Goal: Complete application form: Complete application form

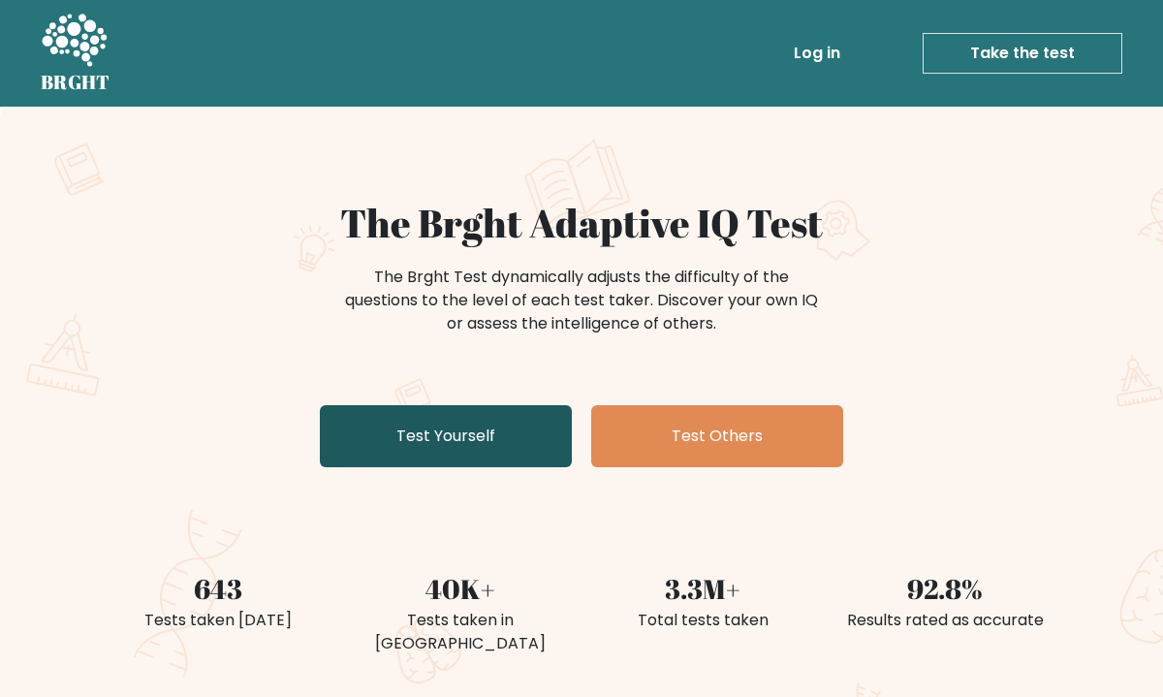
click at [530, 426] on link "Test Yourself" at bounding box center [446, 436] width 252 height 62
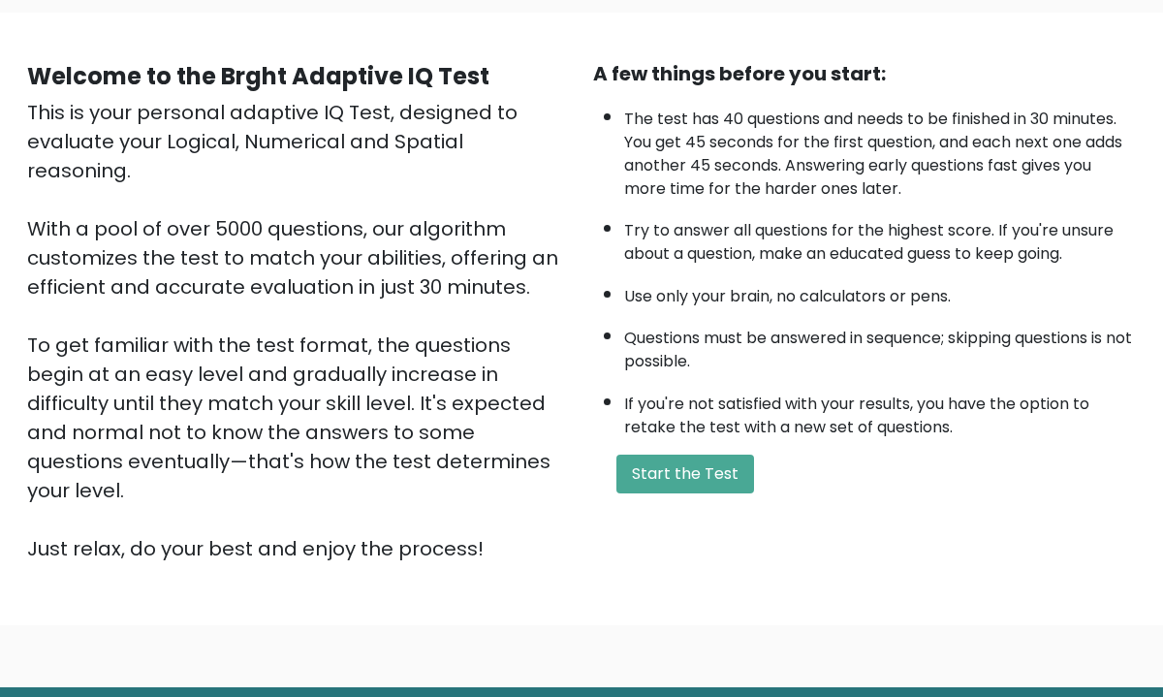
scroll to position [149, 0]
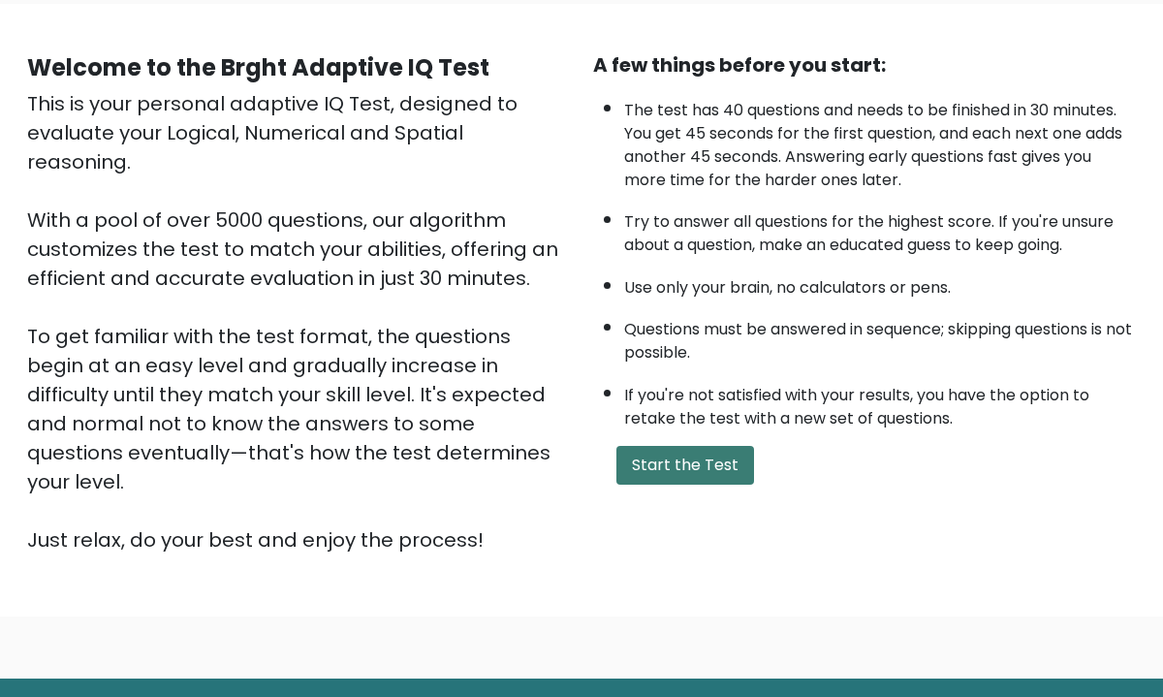
click at [713, 463] on button "Start the Test" at bounding box center [685, 465] width 138 height 39
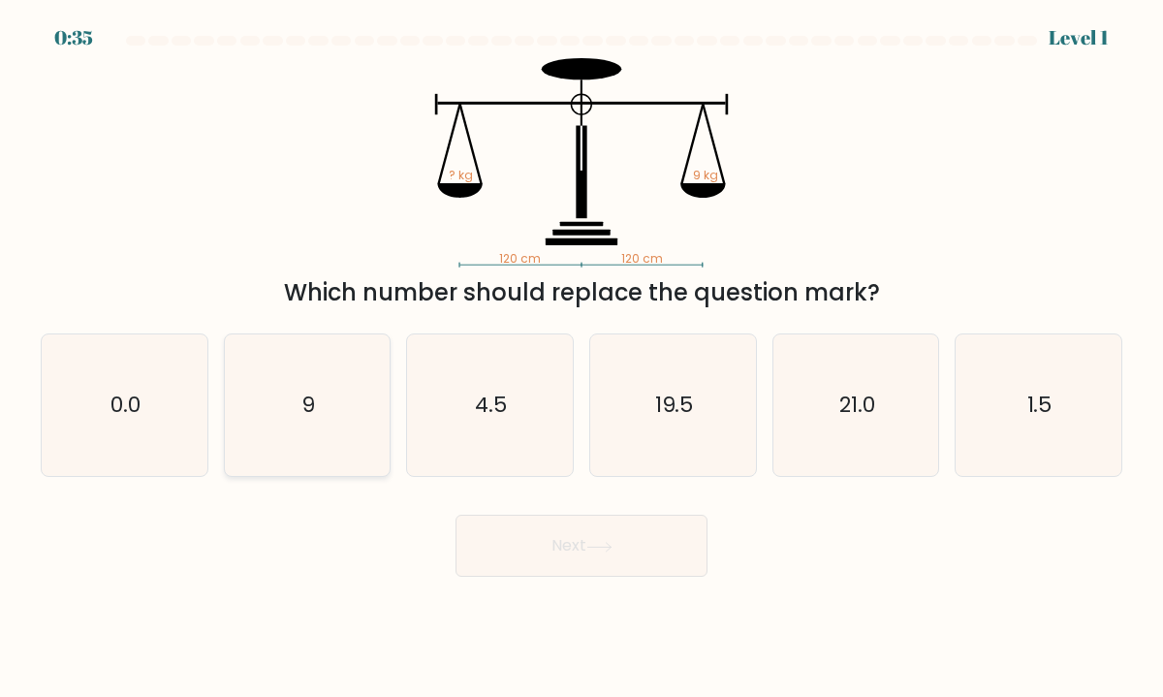
click at [322, 391] on icon "9" at bounding box center [307, 405] width 142 height 142
click at [581, 358] on input "b. 9" at bounding box center [581, 354] width 1 height 10
radio input "true"
click at [564, 556] on button "Next" at bounding box center [581, 545] width 252 height 62
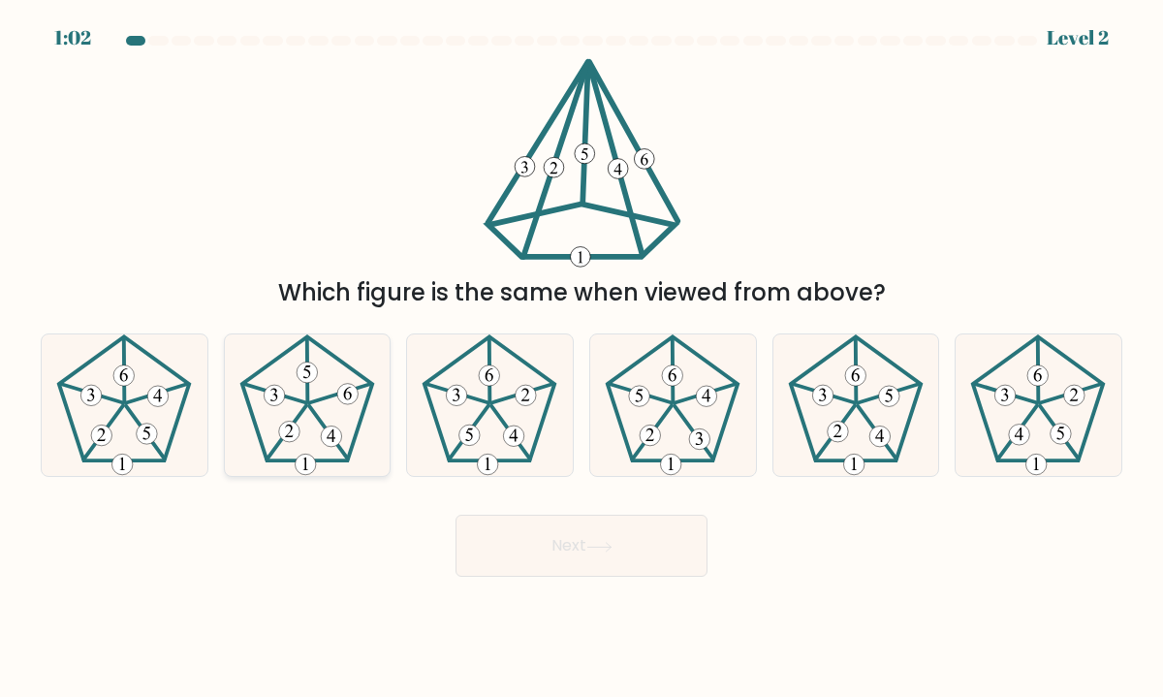
click at [278, 450] on icon at bounding box center [307, 405] width 142 height 142
click at [581, 358] on input "b." at bounding box center [581, 354] width 1 height 10
radio input "true"
click at [577, 548] on button "Next" at bounding box center [581, 545] width 252 height 62
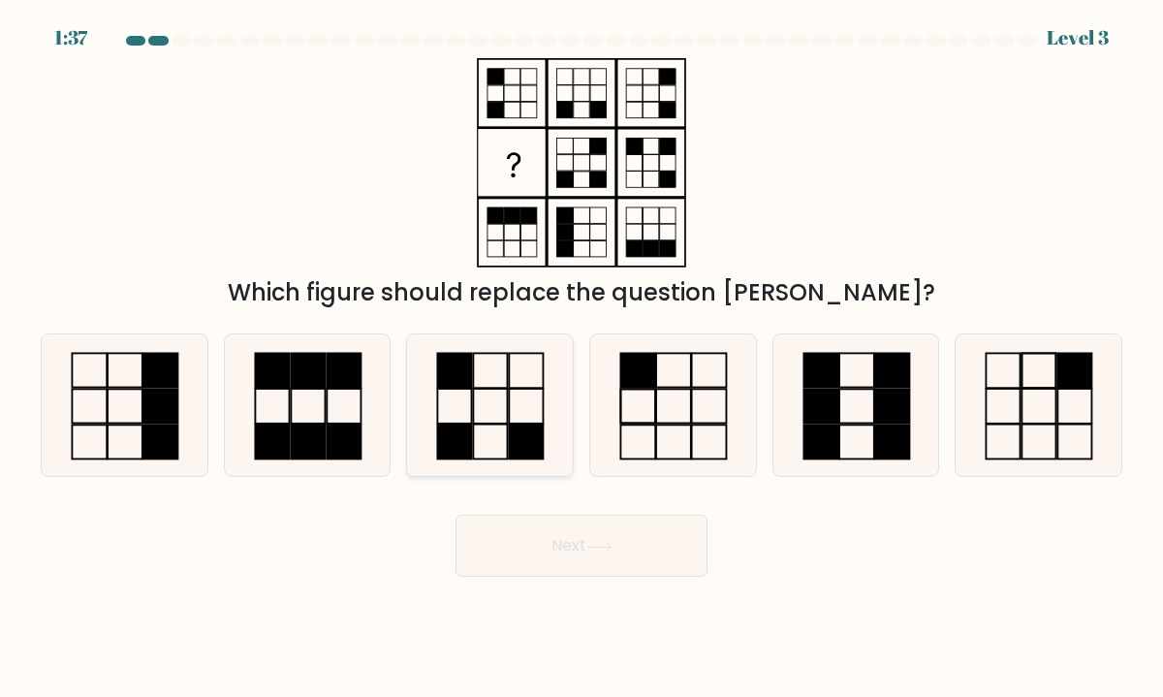
click at [485, 406] on icon at bounding box center [490, 405] width 142 height 142
click at [581, 358] on input "c." at bounding box center [581, 354] width 1 height 10
radio input "true"
click at [518, 531] on button "Next" at bounding box center [581, 545] width 252 height 62
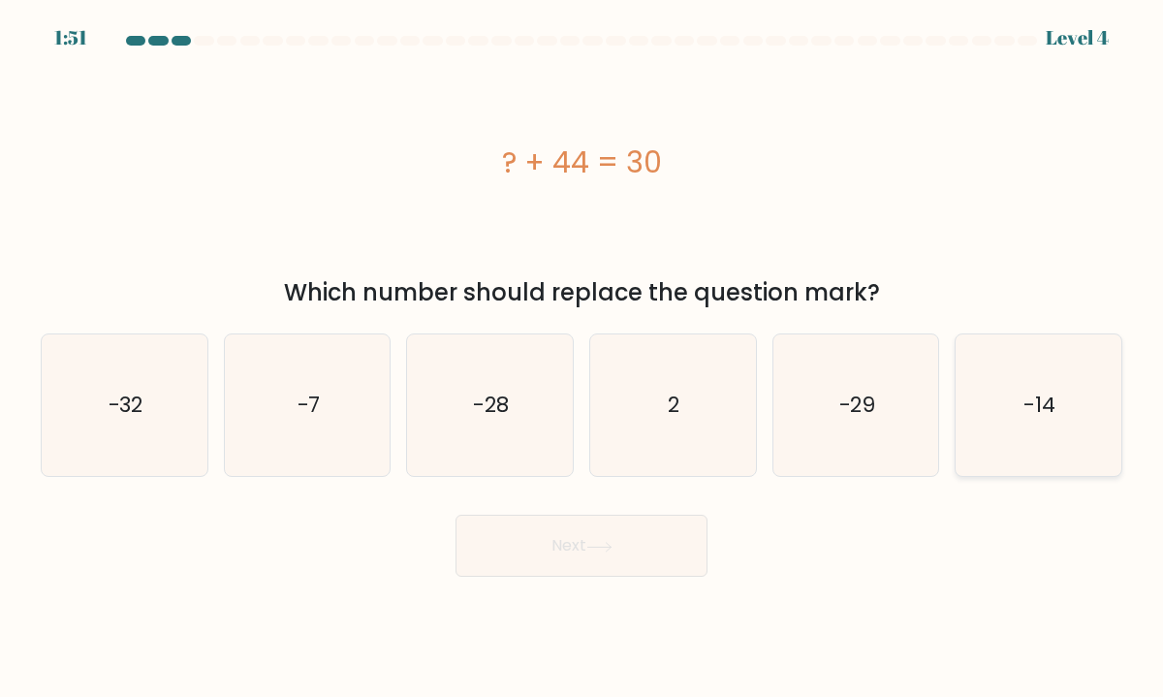
click at [991, 416] on icon "-14" at bounding box center [1038, 405] width 142 height 142
click at [582, 358] on input "f. -14" at bounding box center [581, 354] width 1 height 10
radio input "true"
click at [617, 565] on button "Next" at bounding box center [581, 545] width 252 height 62
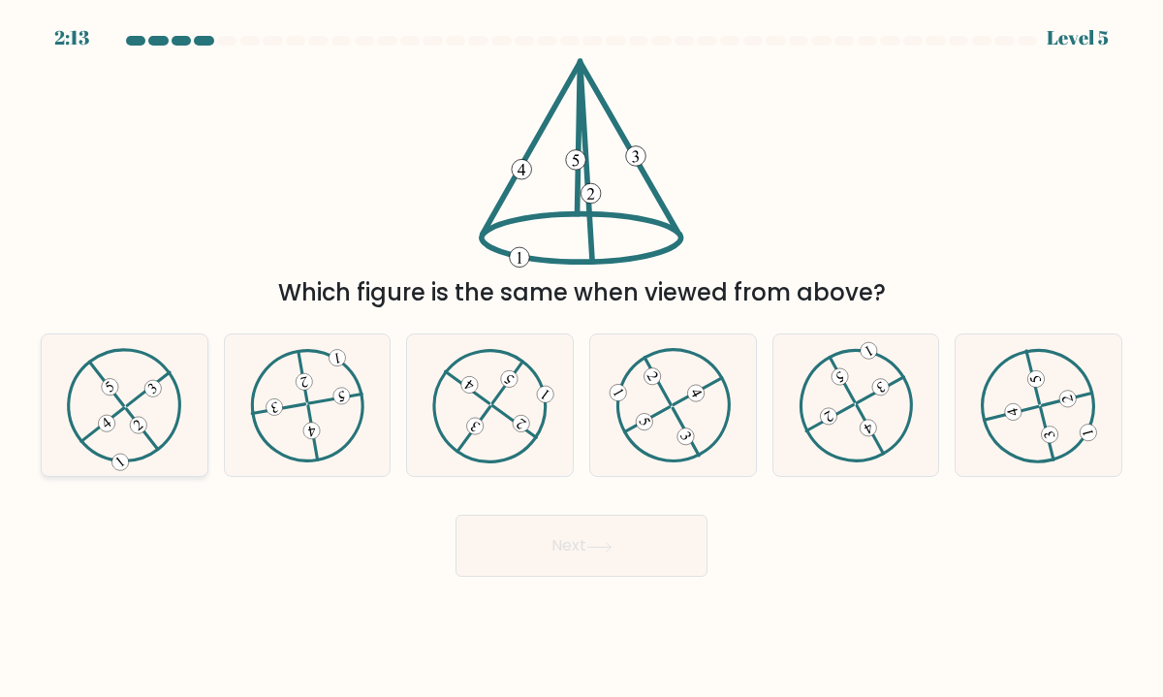
click at [127, 420] on icon at bounding box center [124, 404] width 115 height 113
click at [581, 358] on input "a." at bounding box center [581, 354] width 1 height 10
radio input "true"
click at [568, 544] on button "Next" at bounding box center [581, 545] width 252 height 62
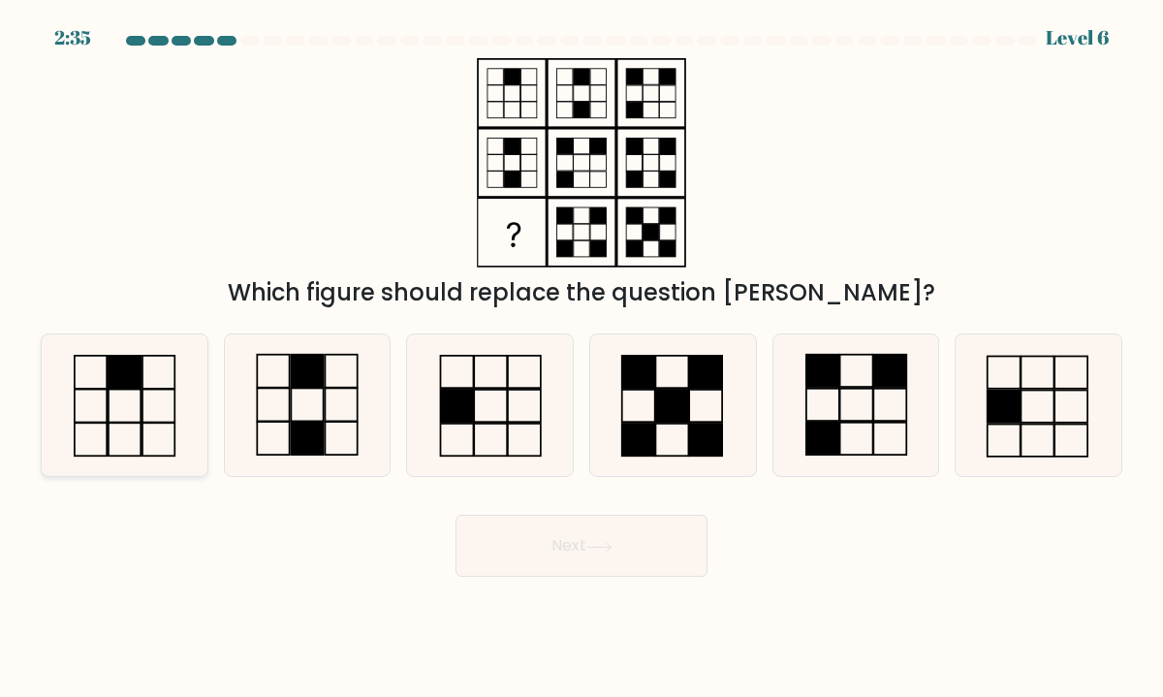
click at [168, 410] on icon at bounding box center [124, 405] width 142 height 142
click at [581, 358] on input "a." at bounding box center [581, 354] width 1 height 10
radio input "true"
click at [572, 553] on button "Next" at bounding box center [581, 545] width 252 height 62
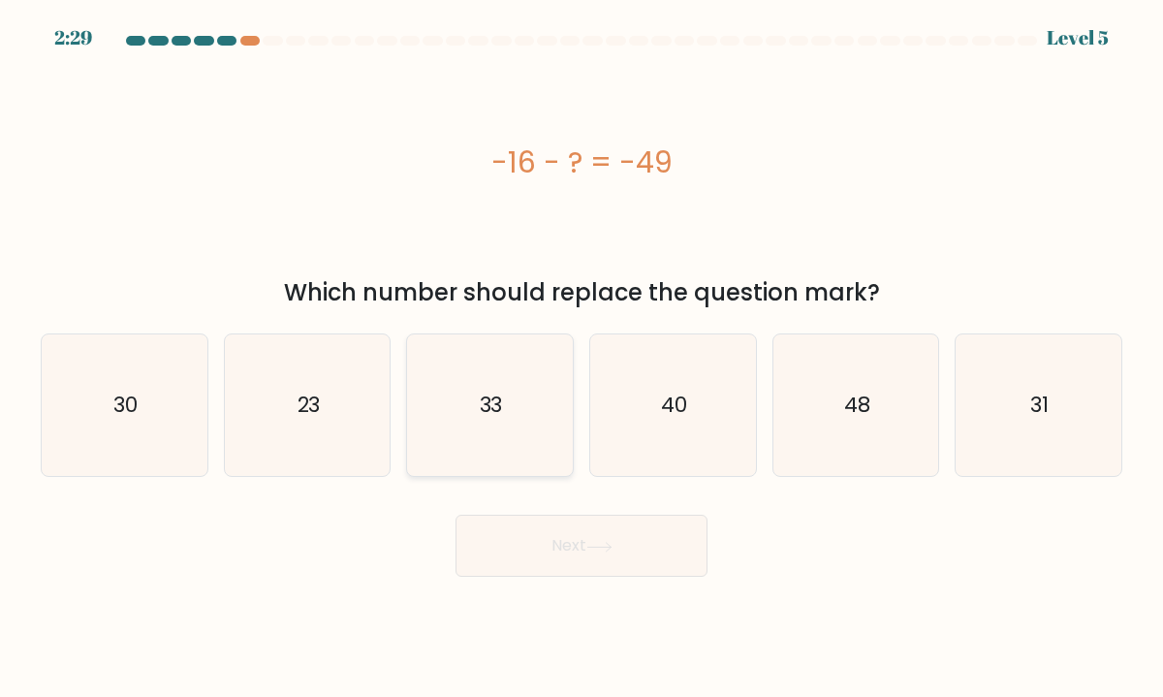
click at [501, 383] on icon "33" at bounding box center [490, 405] width 142 height 142
click at [581, 358] on input "c. 33" at bounding box center [581, 354] width 1 height 10
radio input "true"
click at [595, 548] on icon at bounding box center [599, 547] width 26 height 11
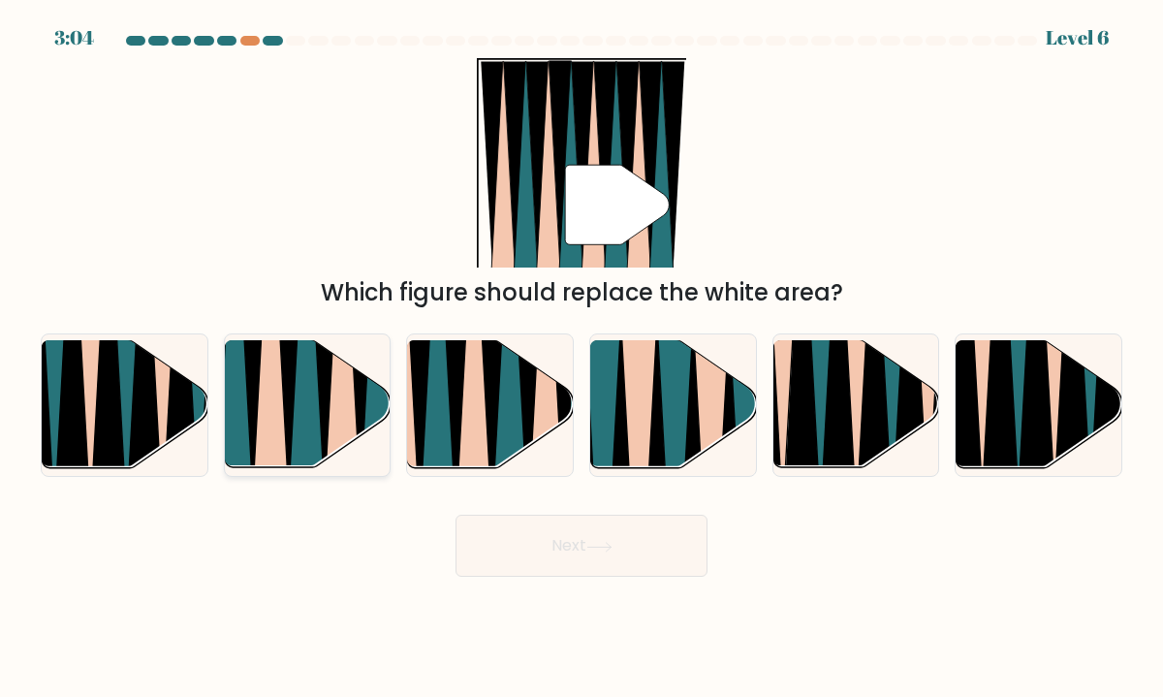
click at [332, 428] on icon at bounding box center [343, 341] width 38 height 331
click at [581, 358] on input "b." at bounding box center [581, 354] width 1 height 10
radio input "true"
click at [625, 567] on button "Next" at bounding box center [581, 545] width 252 height 62
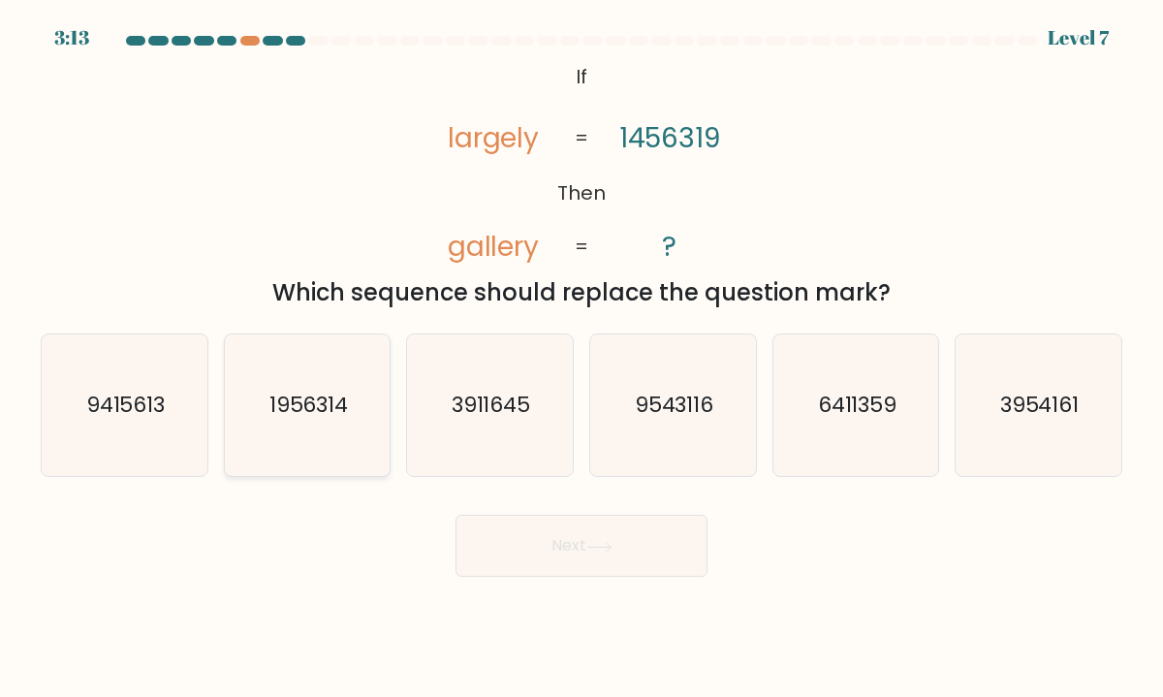
click at [327, 412] on text "1956314" at bounding box center [307, 405] width 79 height 30
click at [581, 358] on input "b. 1956314" at bounding box center [581, 354] width 1 height 10
radio input "true"
click at [782, 376] on div "6411359" at bounding box center [856, 405] width 168 height 144
click at [582, 358] on input "e. 6411359" at bounding box center [581, 354] width 1 height 10
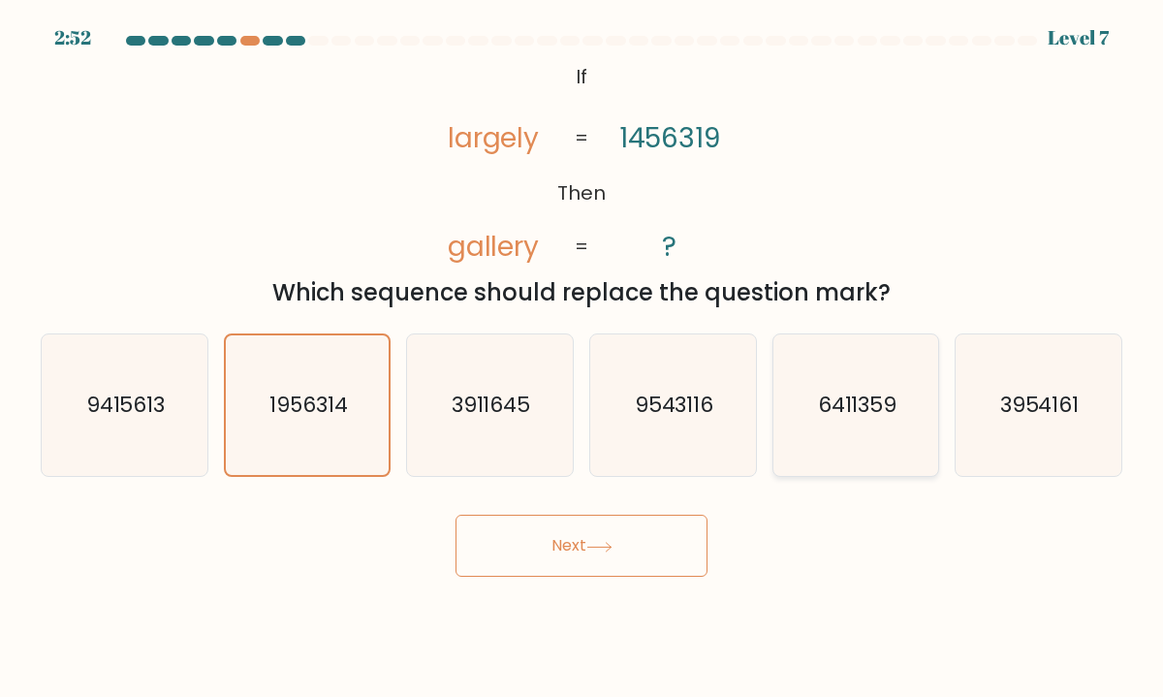
radio input "true"
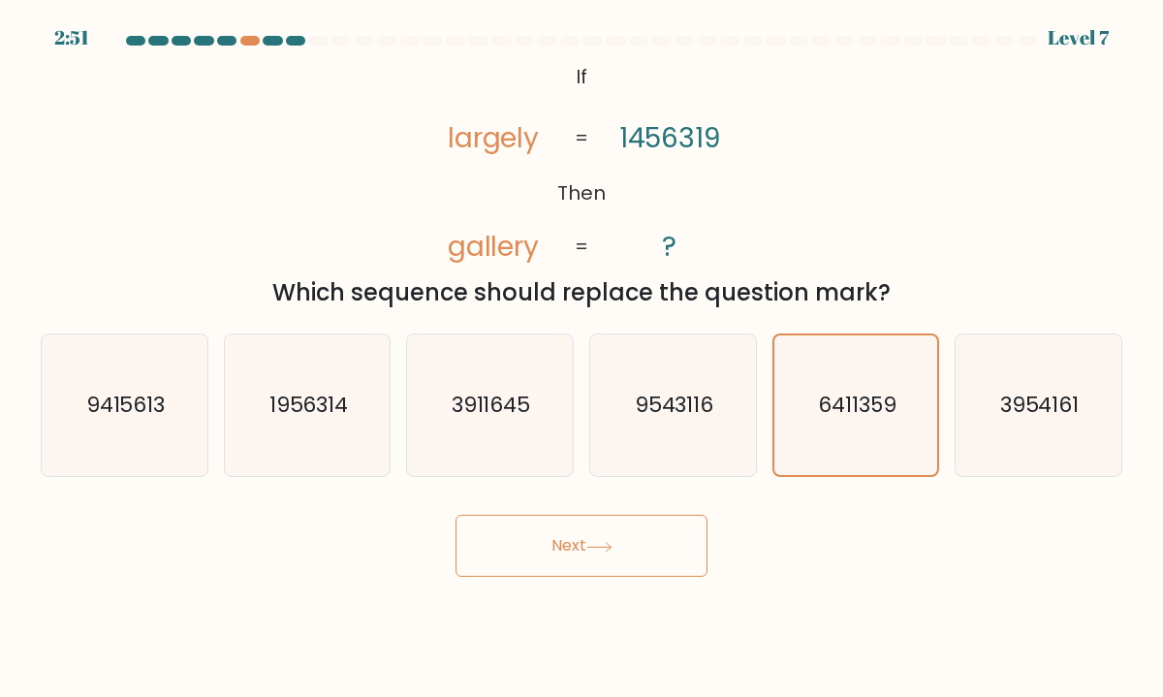
click at [626, 544] on button "Next" at bounding box center [581, 545] width 252 height 62
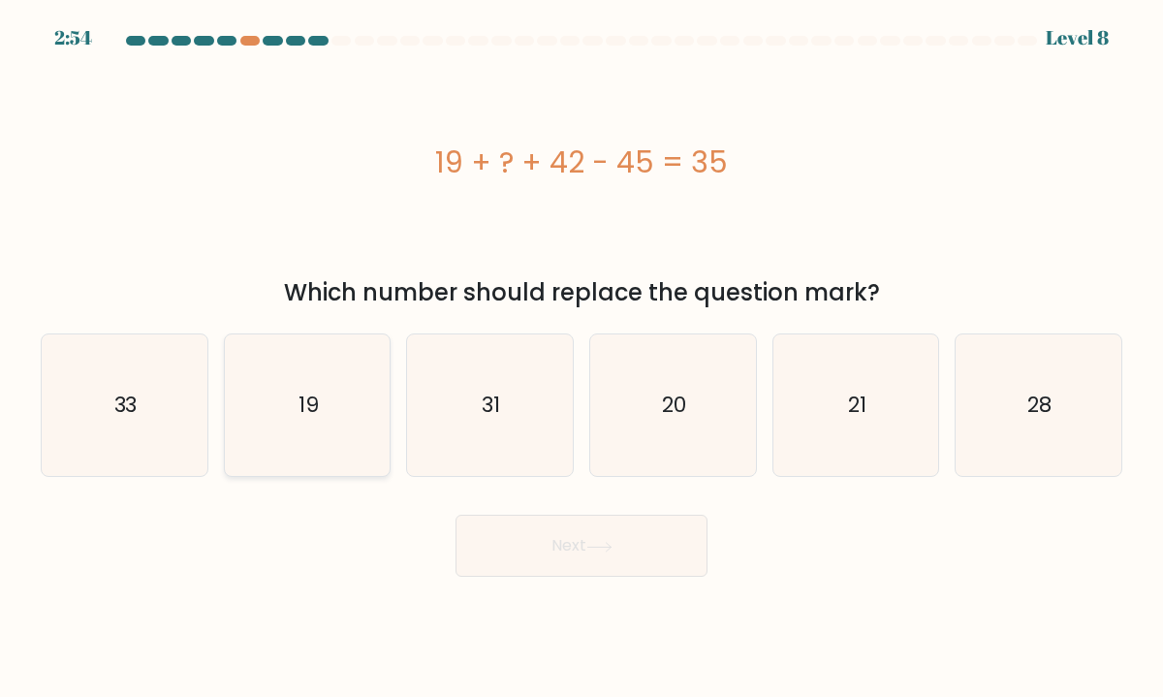
click at [299, 392] on text "19" at bounding box center [308, 405] width 20 height 30
click at [581, 358] on input "b. 19" at bounding box center [581, 354] width 1 height 10
radio input "true"
click at [587, 554] on button "Next" at bounding box center [581, 545] width 252 height 62
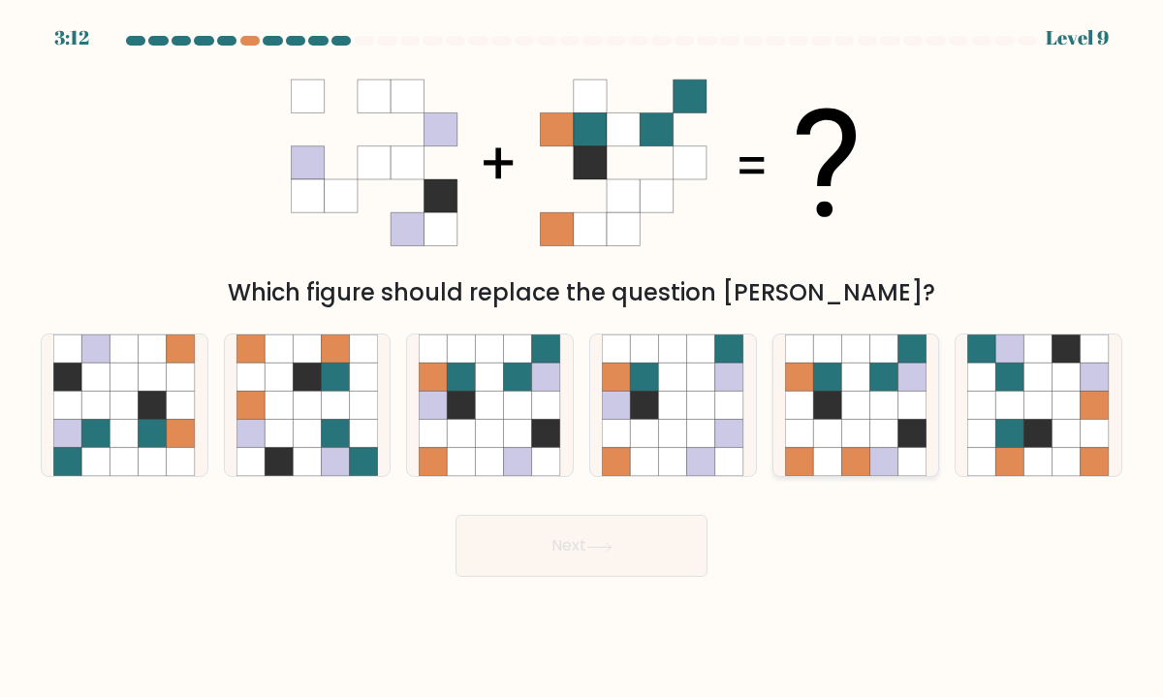
click at [870, 462] on icon at bounding box center [884, 462] width 28 height 28
click at [582, 358] on input "e." at bounding box center [581, 354] width 1 height 10
radio input "true"
click at [503, 442] on icon at bounding box center [490, 434] width 28 height 28
click at [581, 358] on input "c." at bounding box center [581, 354] width 1 height 10
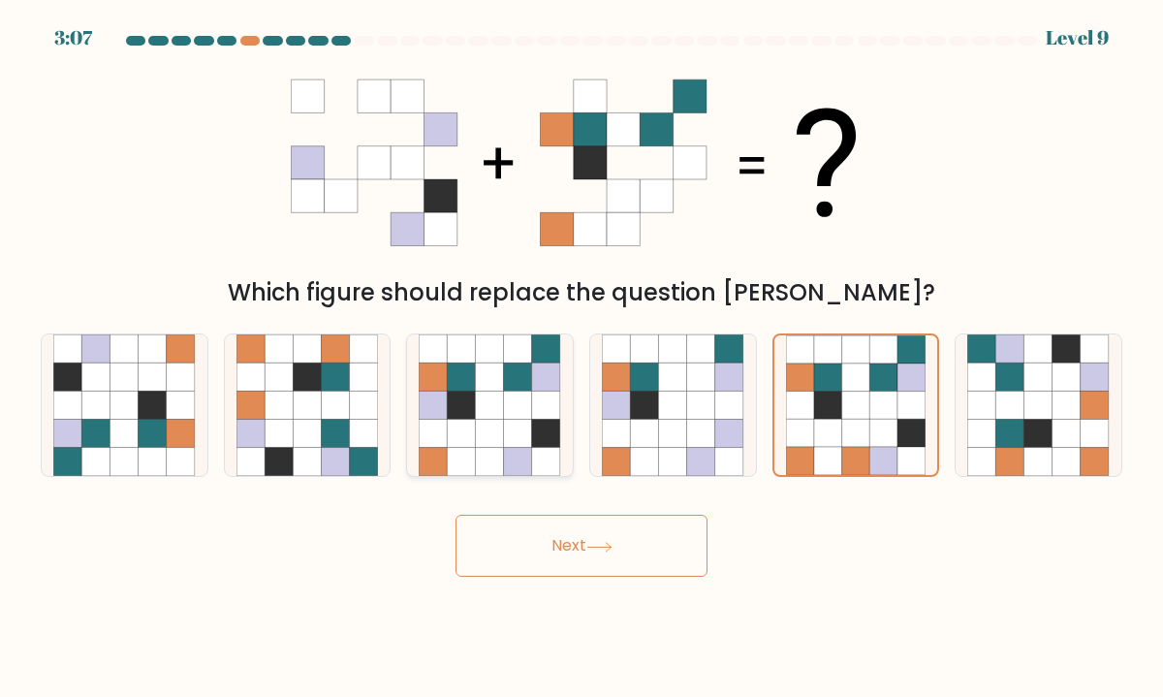
radio input "true"
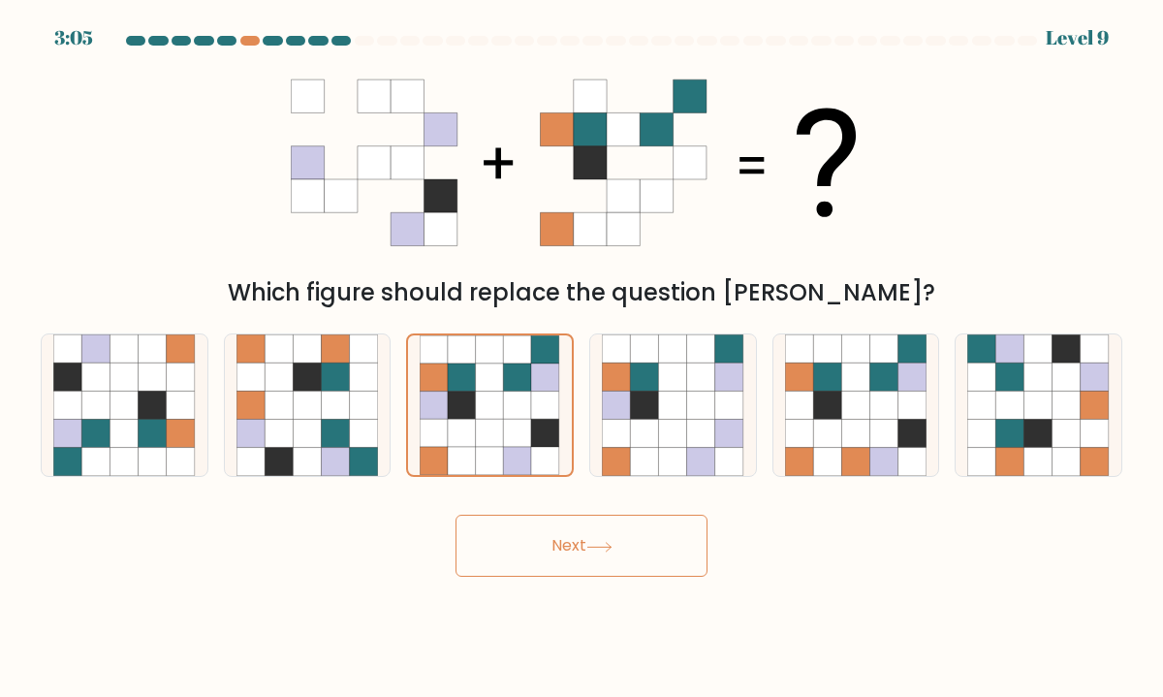
click at [565, 556] on button "Next" at bounding box center [581, 545] width 252 height 62
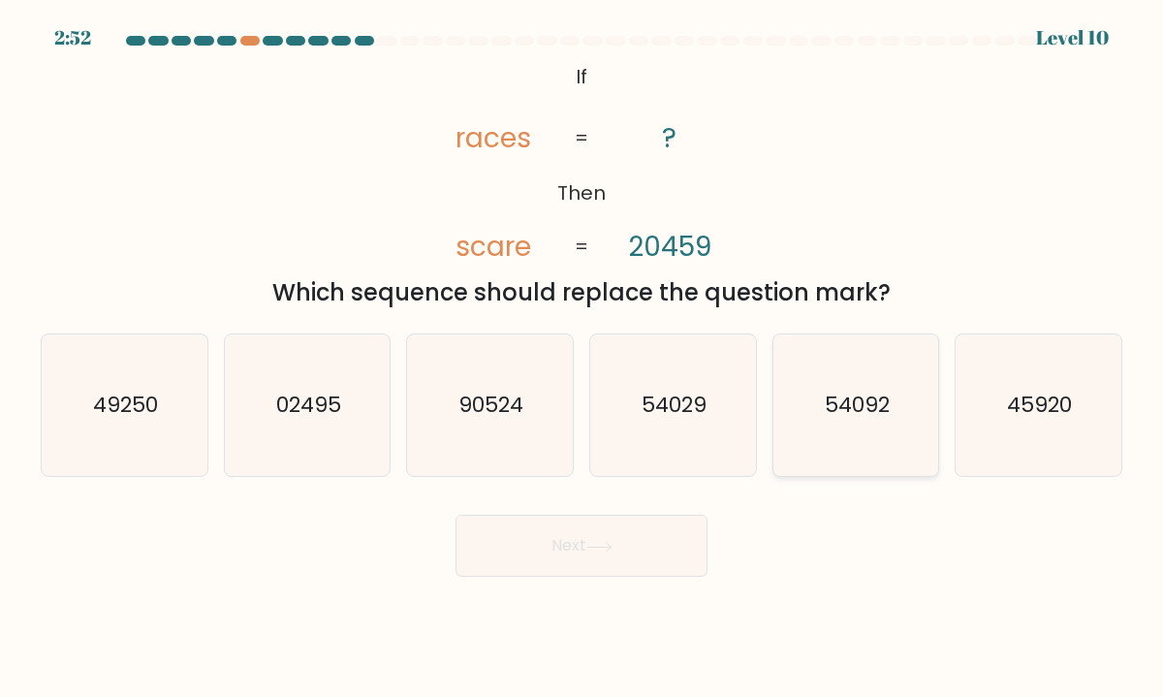
click at [851, 377] on icon "54092" at bounding box center [856, 405] width 142 height 142
click at [582, 358] on input "e. 54092" at bounding box center [581, 354] width 1 height 10
radio input "true"
click at [630, 537] on button "Next" at bounding box center [581, 545] width 252 height 62
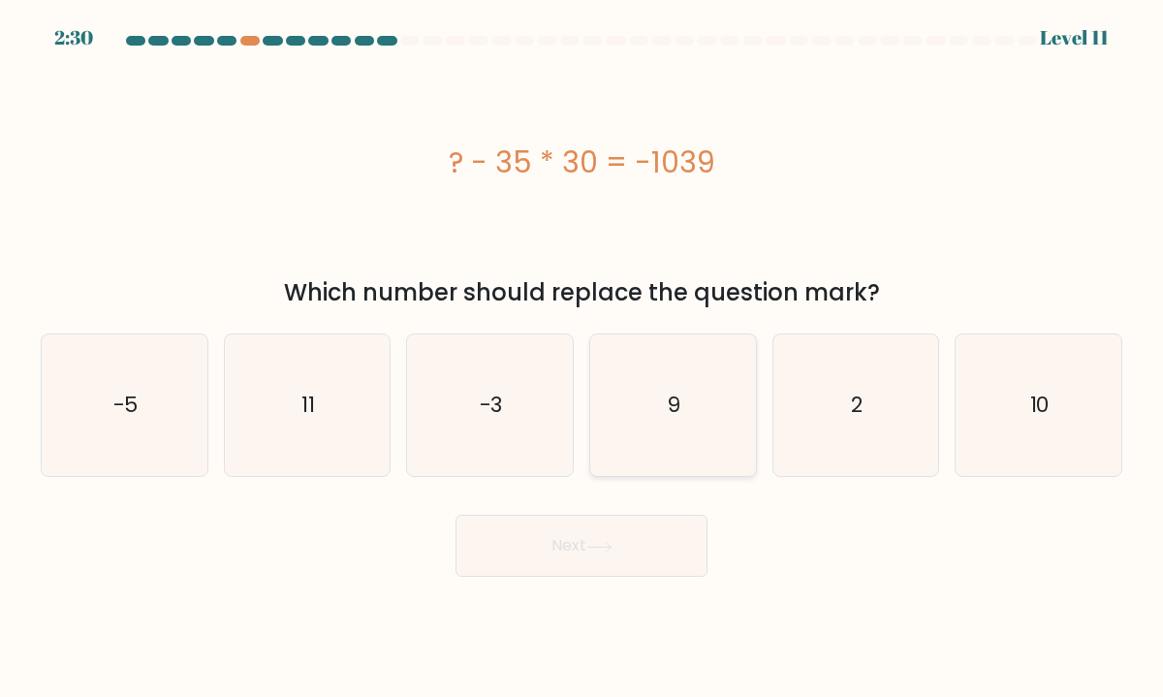
click at [724, 415] on icon "9" at bounding box center [673, 405] width 142 height 142
click at [582, 358] on input "d. 9" at bounding box center [581, 354] width 1 height 10
radio input "true"
click at [618, 543] on button "Next" at bounding box center [581, 545] width 252 height 62
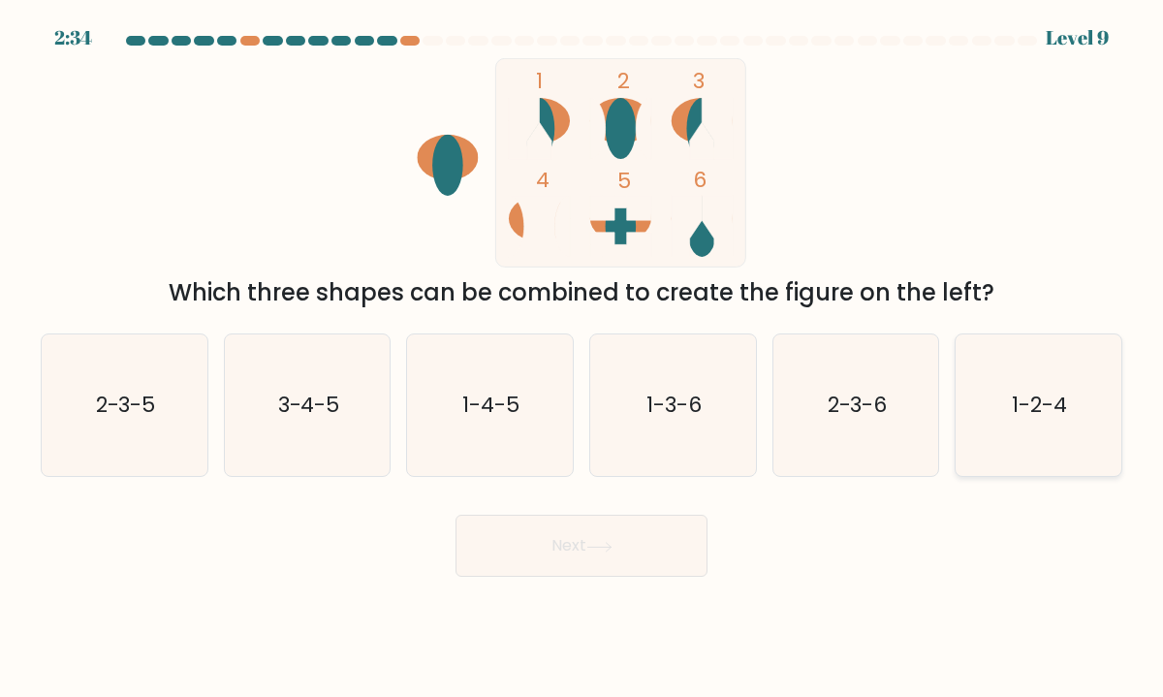
click at [1024, 399] on text "1-2-4" at bounding box center [1040, 405] width 55 height 30
click at [582, 358] on input "f. 1-2-4" at bounding box center [581, 354] width 1 height 10
radio input "true"
click at [652, 550] on button "Next" at bounding box center [581, 545] width 252 height 62
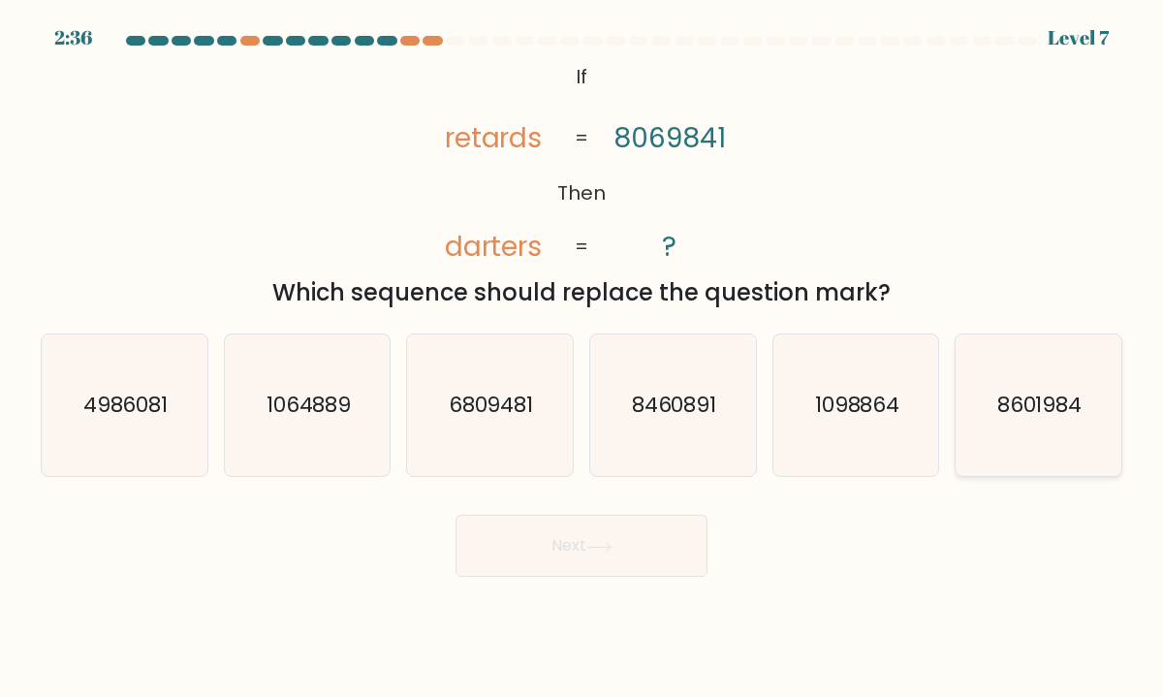
click at [1056, 417] on text "8601984" at bounding box center [1039, 405] width 85 height 30
click at [582, 358] on input "f. 8601984" at bounding box center [581, 354] width 1 height 10
radio input "true"
click at [639, 532] on button "Next" at bounding box center [581, 545] width 252 height 62
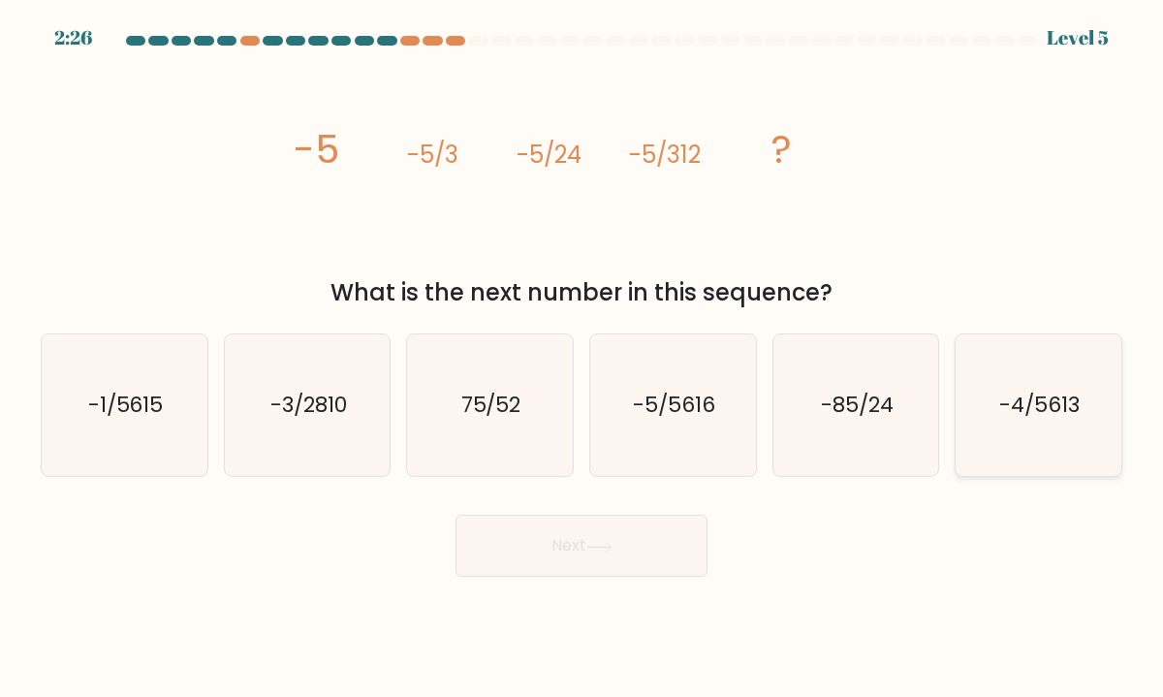
click at [1042, 430] on icon "-4/5613" at bounding box center [1038, 405] width 142 height 142
click at [582, 358] on input "f. -4/5613" at bounding box center [581, 354] width 1 height 10
radio input "true"
click at [605, 549] on icon at bounding box center [599, 547] width 26 height 11
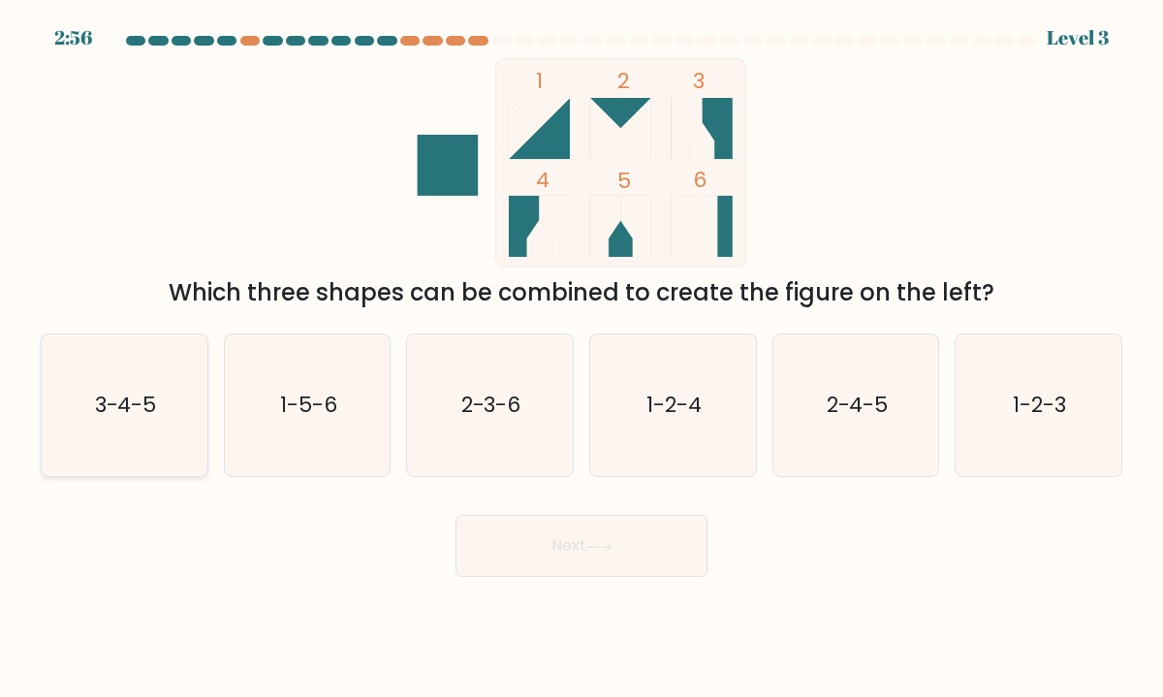
click at [147, 395] on text "3-4-5" at bounding box center [126, 405] width 62 height 30
click at [581, 358] on input "a. 3-4-5" at bounding box center [581, 354] width 1 height 10
radio input "true"
click at [566, 546] on button "Next" at bounding box center [581, 545] width 252 height 62
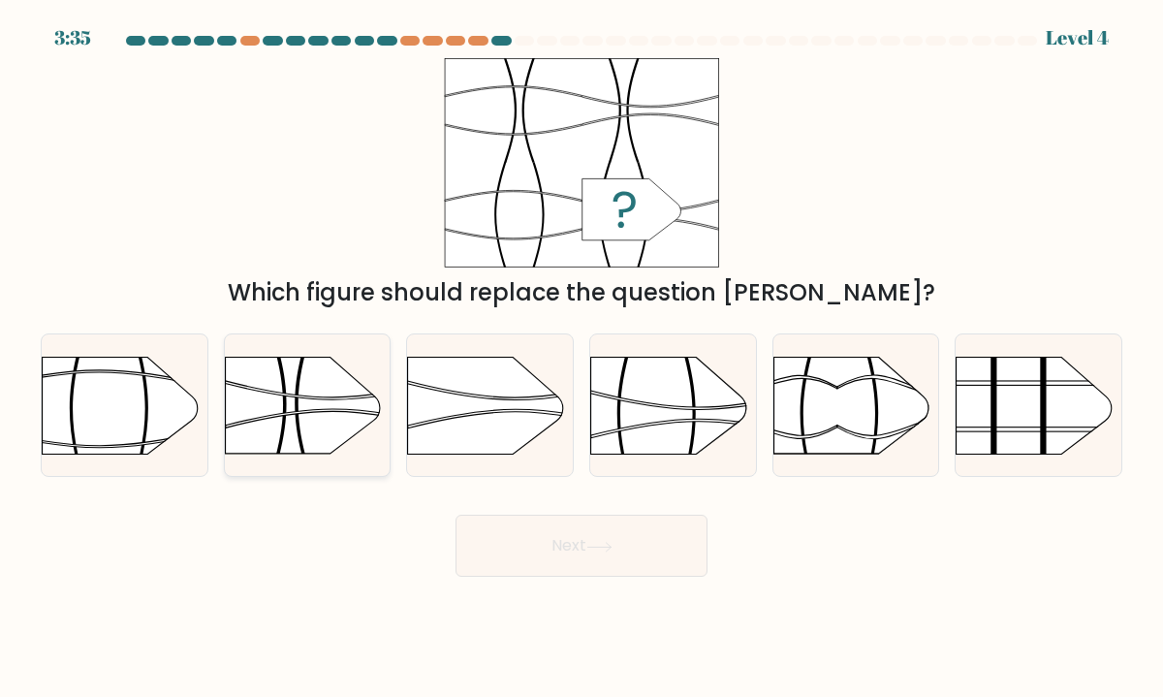
click at [301, 405] on rect at bounding box center [225, 486] width 430 height 327
click at [581, 358] on input "b." at bounding box center [581, 354] width 1 height 10
radio input "true"
click at [577, 549] on button "Next" at bounding box center [581, 545] width 252 height 62
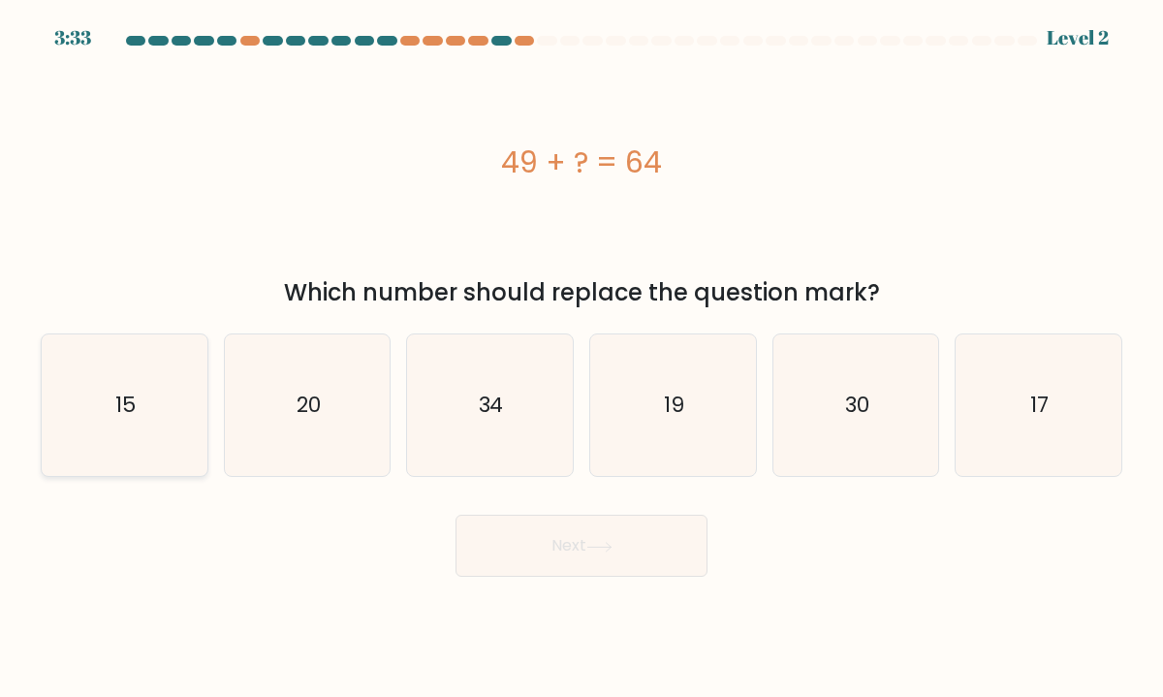
click at [128, 442] on icon "15" at bounding box center [124, 405] width 142 height 142
click at [581, 358] on input "a. 15" at bounding box center [581, 354] width 1 height 10
radio input "true"
click at [658, 546] on button "Next" at bounding box center [581, 545] width 252 height 62
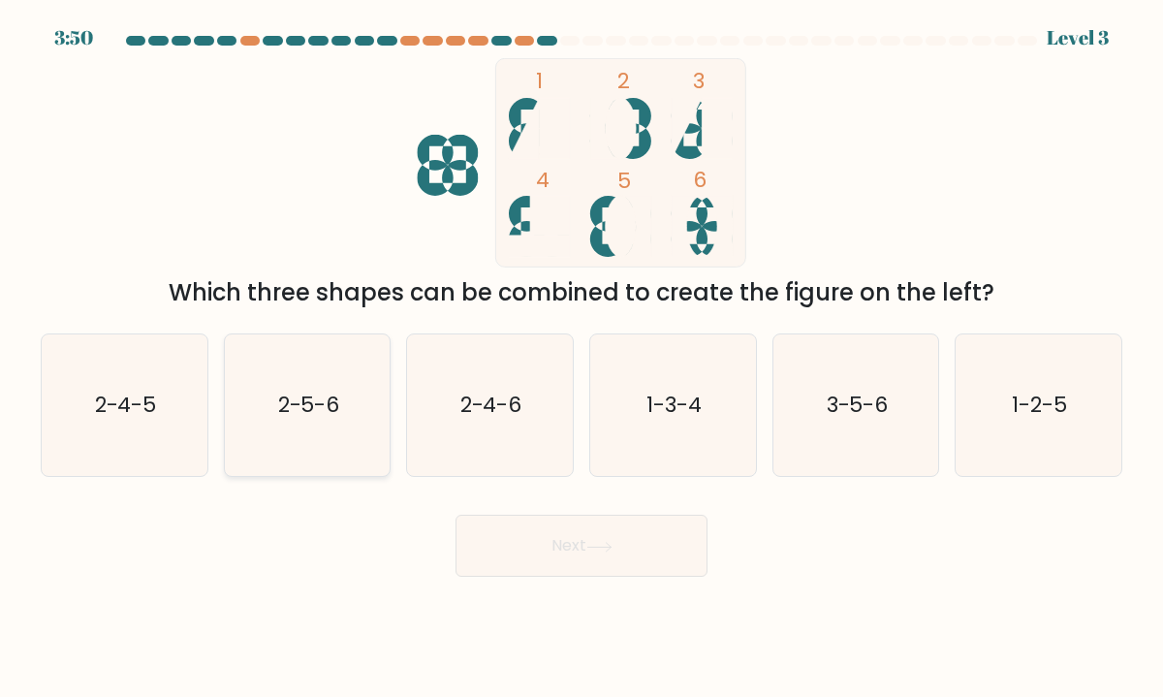
click at [300, 362] on icon "2-5-6" at bounding box center [307, 405] width 142 height 142
click at [581, 358] on input "b. 2-5-6" at bounding box center [581, 354] width 1 height 10
radio input "true"
click at [538, 555] on button "Next" at bounding box center [581, 545] width 252 height 62
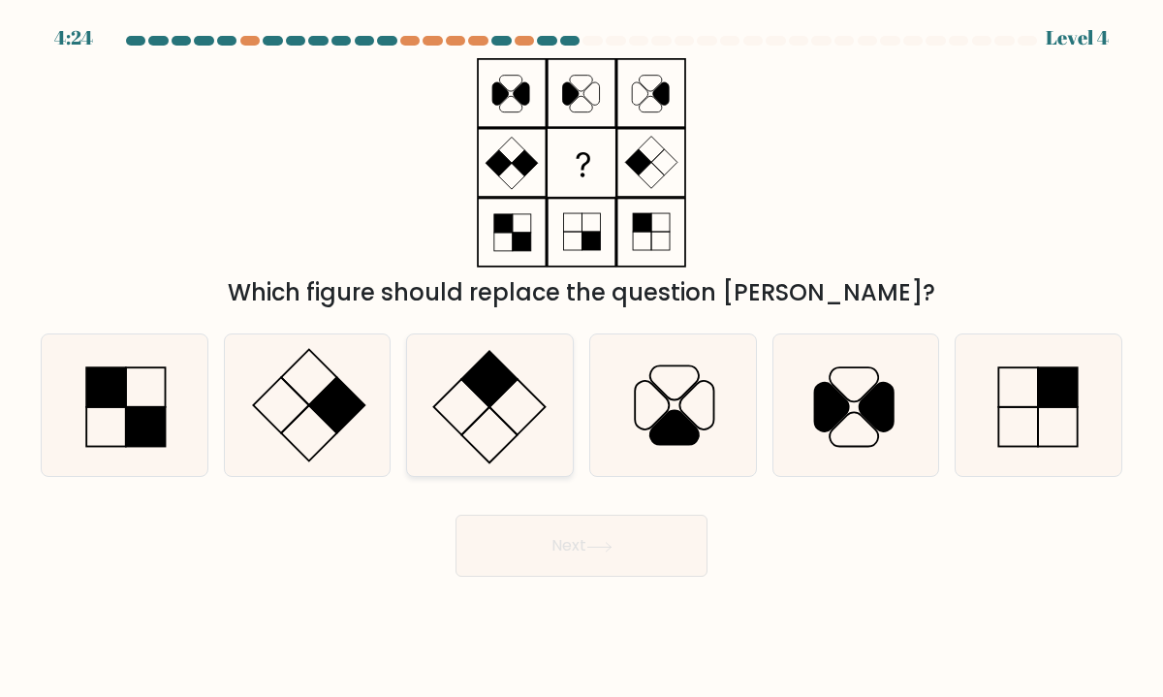
click at [512, 411] on icon at bounding box center [490, 405] width 142 height 142
click at [581, 358] on input "c." at bounding box center [581, 354] width 1 height 10
radio input "true"
click at [334, 414] on rect at bounding box center [337, 405] width 56 height 56
click at [581, 358] on input "b." at bounding box center [581, 354] width 1 height 10
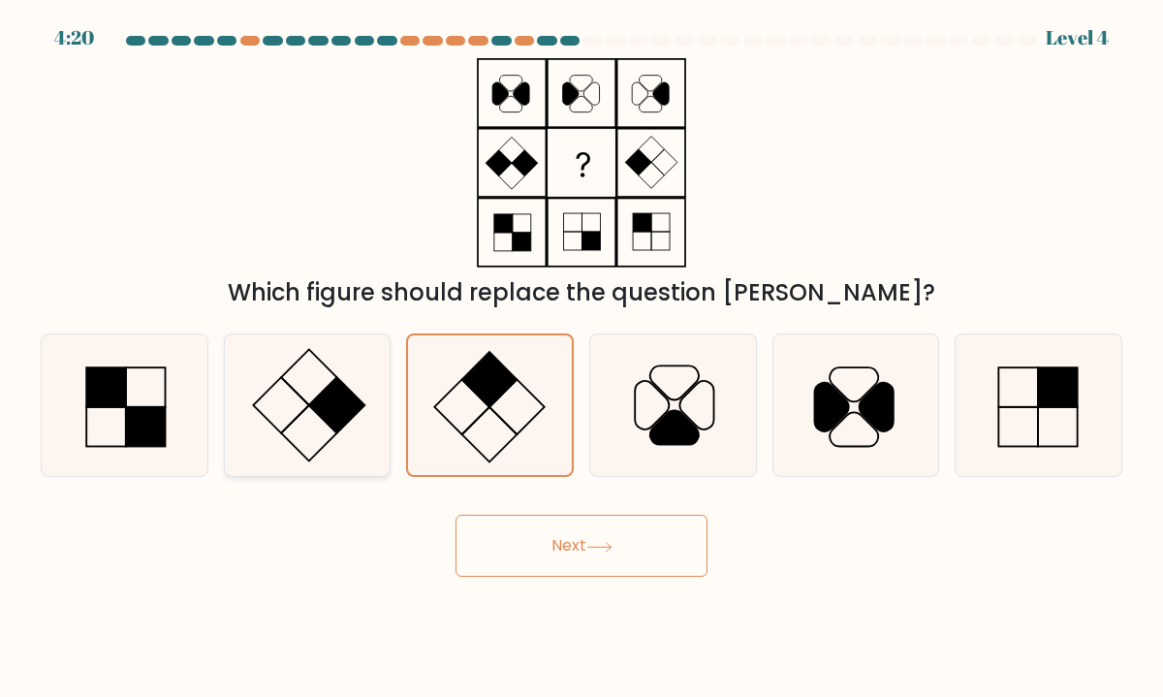
radio input "true"
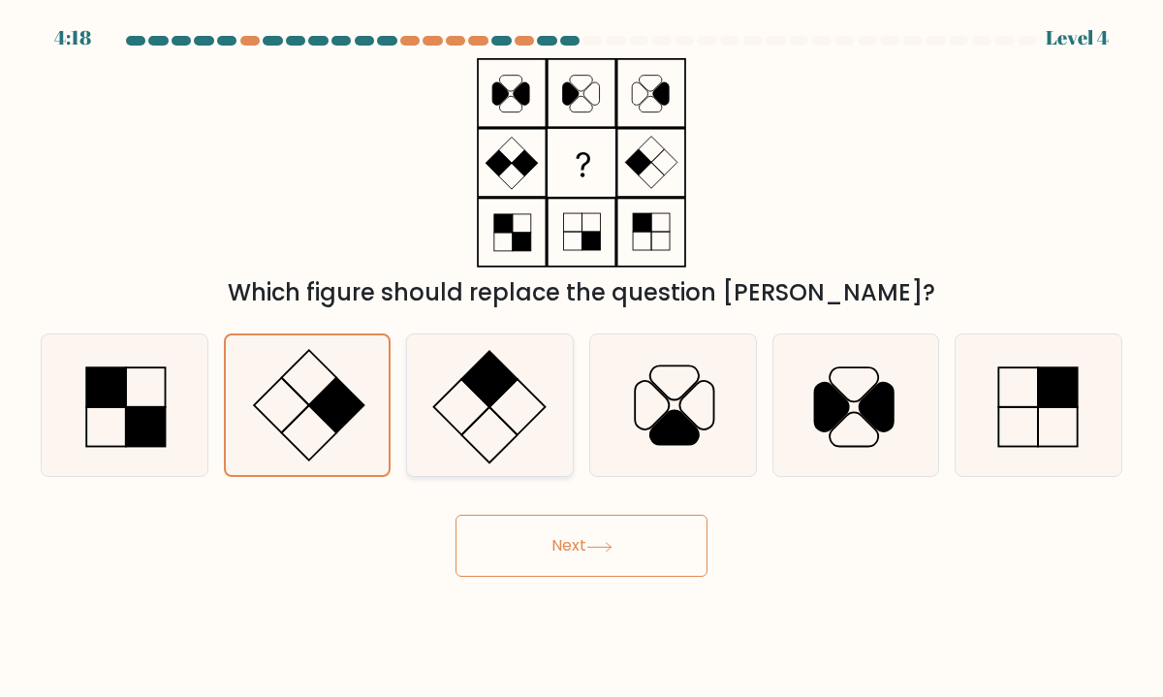
click at [448, 448] on icon at bounding box center [490, 405] width 142 height 142
click at [581, 358] on input "c." at bounding box center [581, 354] width 1 height 10
radio input "true"
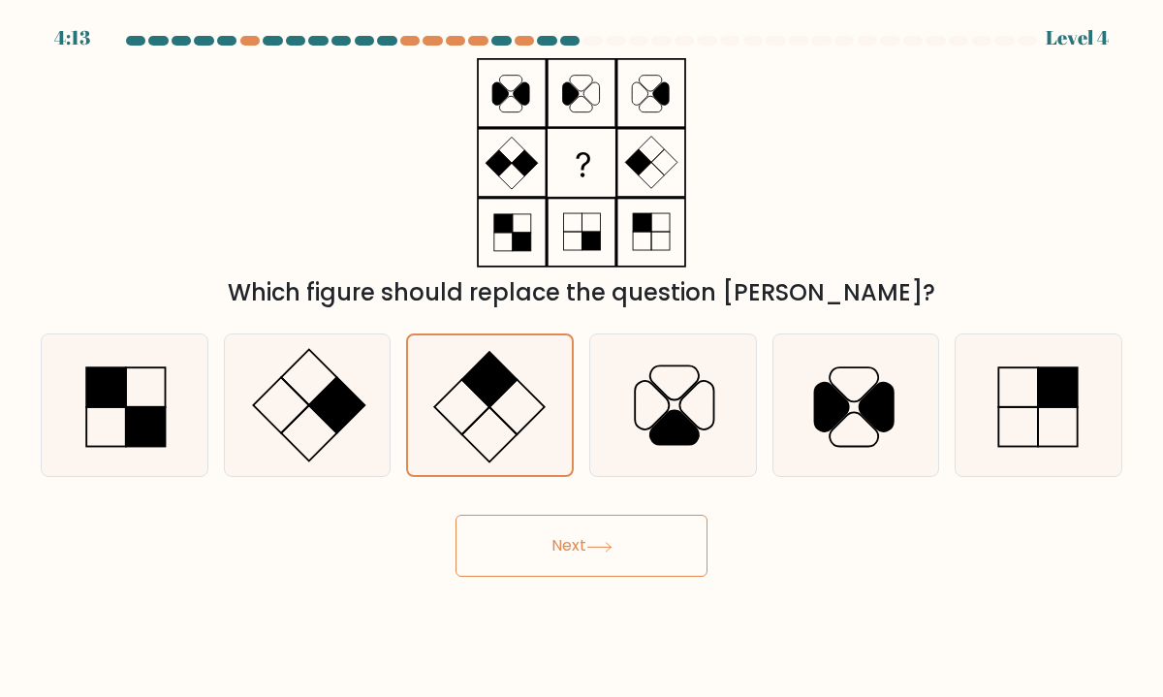
click at [519, 534] on button "Next" at bounding box center [581, 545] width 252 height 62
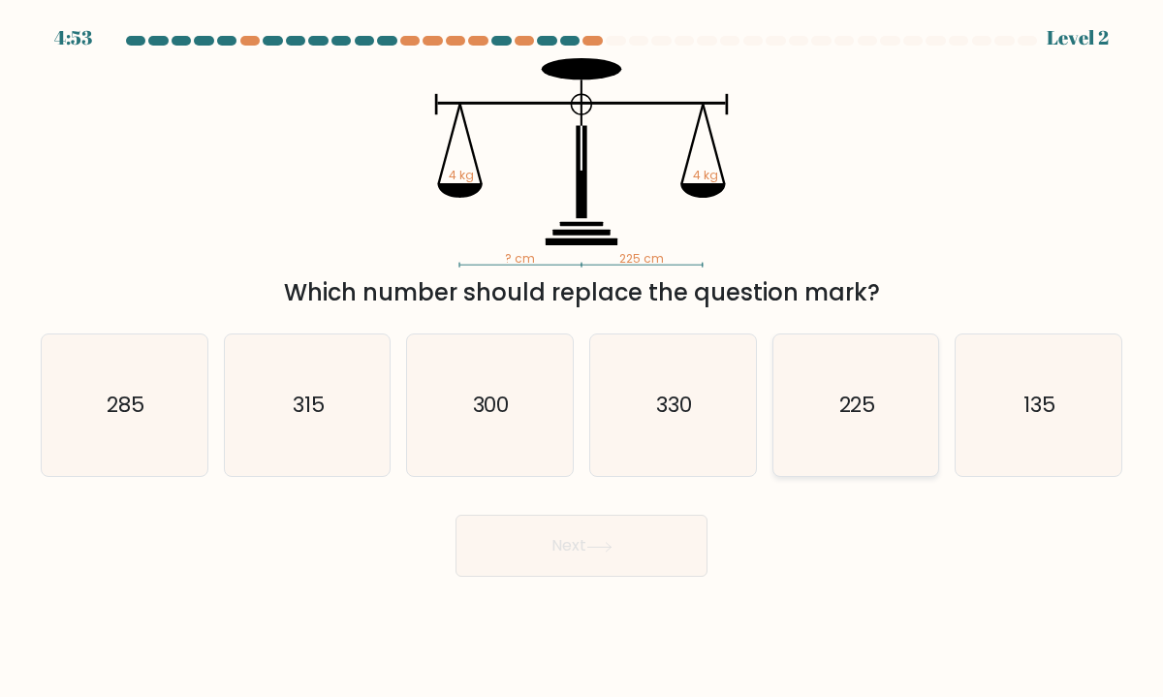
click at [852, 402] on text "225" at bounding box center [856, 405] width 37 height 30
click at [582, 358] on input "e. 225" at bounding box center [581, 354] width 1 height 10
radio input "true"
click at [631, 556] on button "Next" at bounding box center [581, 545] width 252 height 62
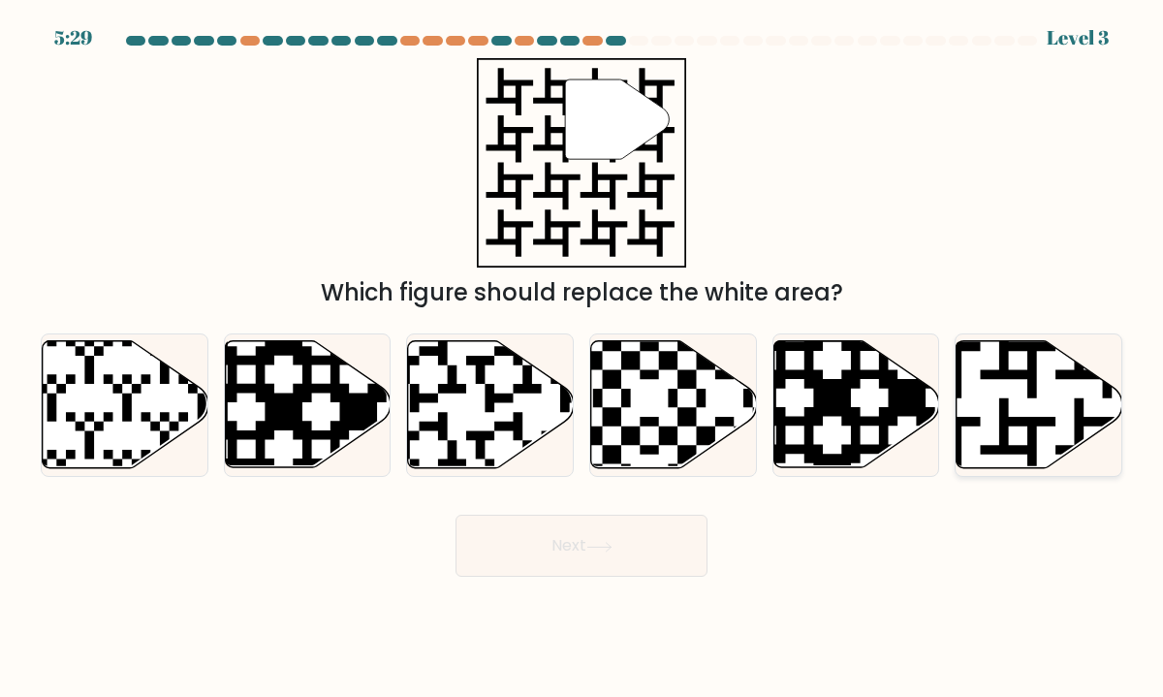
click at [1017, 397] on icon at bounding box center [1039, 404] width 166 height 127
click at [582, 358] on input "f." at bounding box center [581, 354] width 1 height 10
radio input "true"
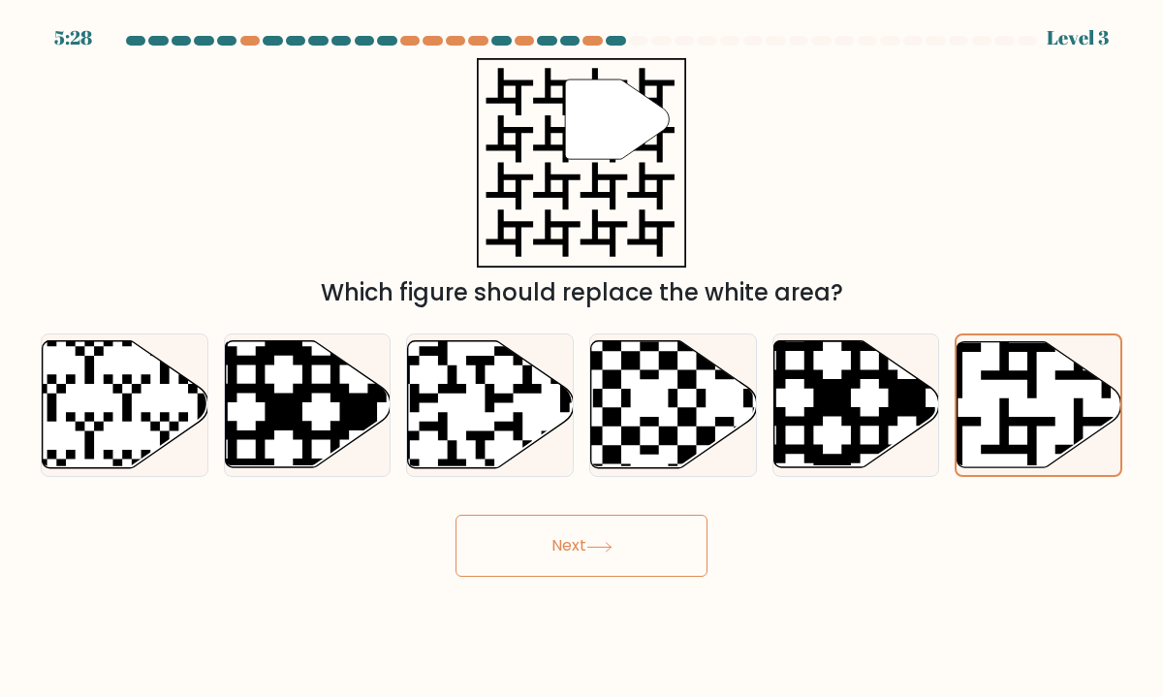
click at [659, 563] on button "Next" at bounding box center [581, 545] width 252 height 62
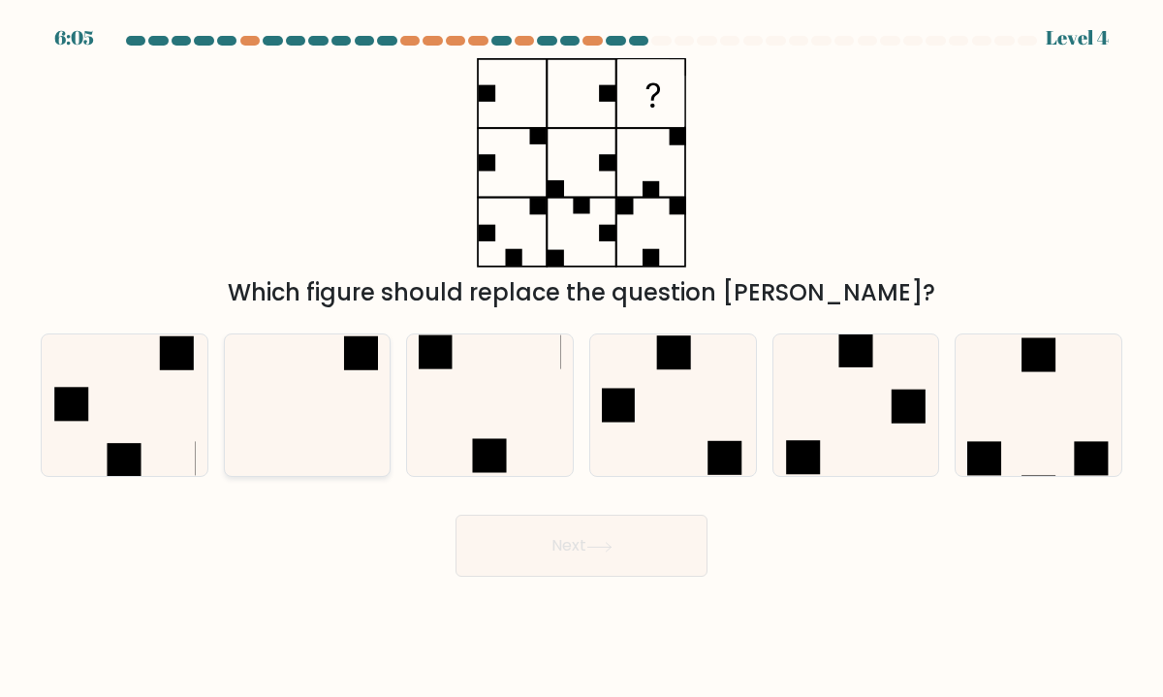
click at [317, 432] on icon at bounding box center [307, 405] width 142 height 142
click at [581, 358] on input "b." at bounding box center [581, 354] width 1 height 10
radio input "true"
click at [620, 557] on button "Next" at bounding box center [581, 545] width 252 height 62
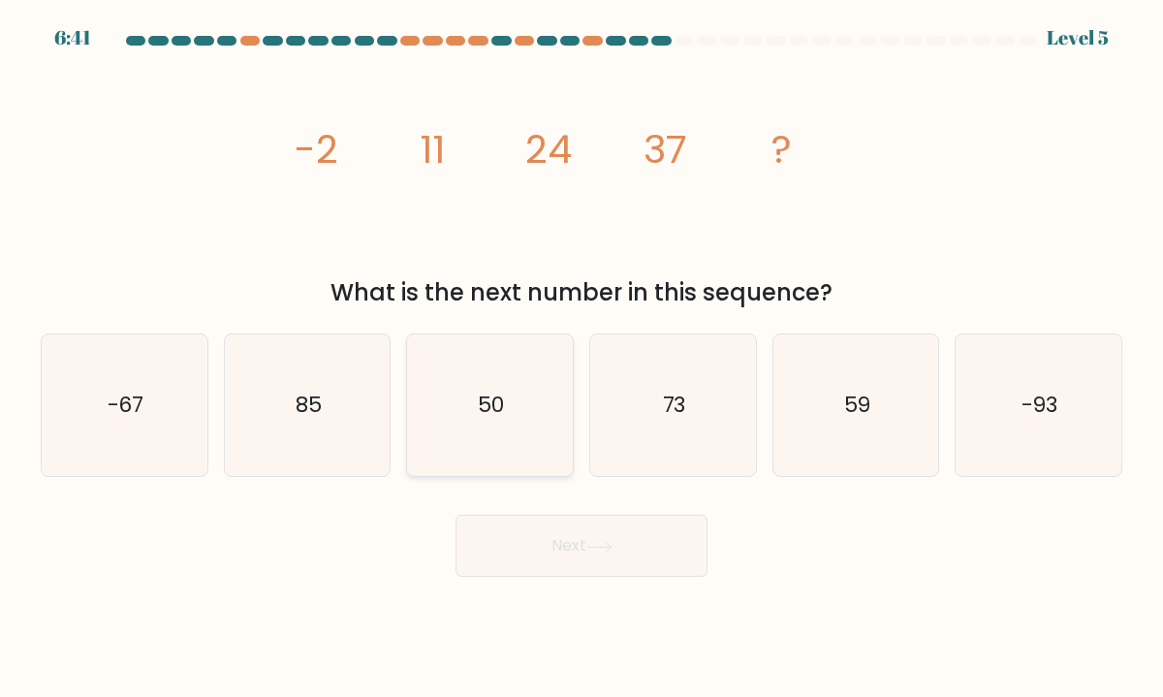
click at [467, 411] on icon "50" at bounding box center [490, 405] width 142 height 142
click at [581, 358] on input "c. 50" at bounding box center [581, 354] width 1 height 10
radio input "true"
click at [358, 447] on icon "85" at bounding box center [307, 405] width 142 height 142
click at [581, 358] on input "b. 85" at bounding box center [581, 354] width 1 height 10
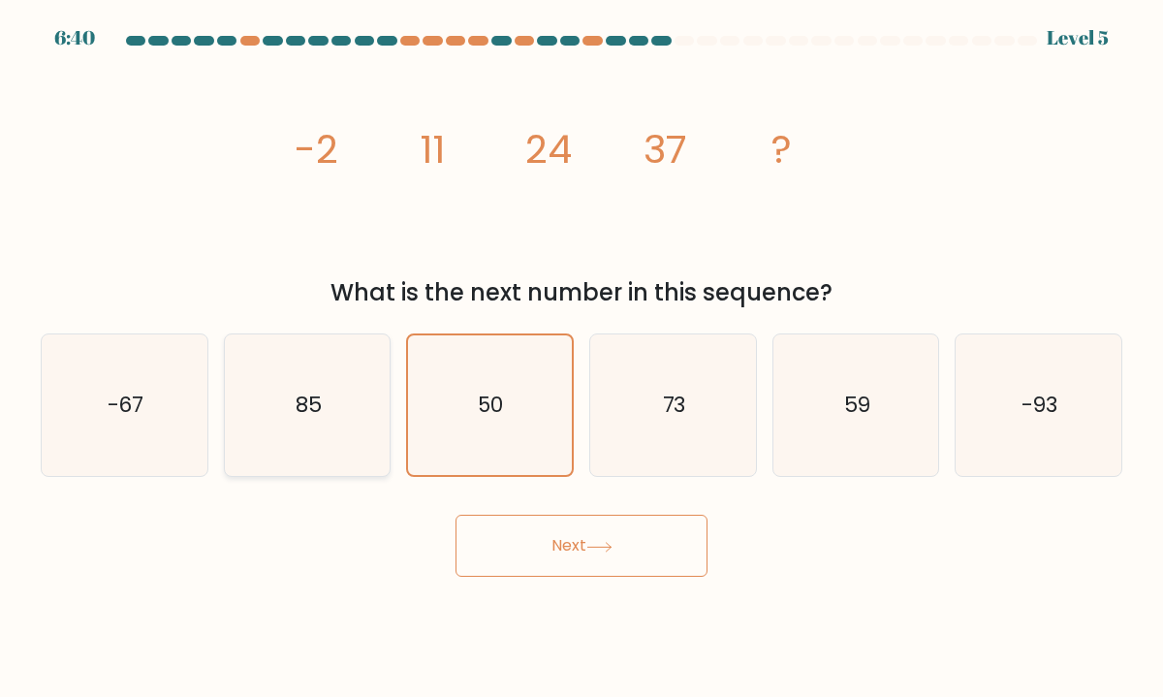
radio input "true"
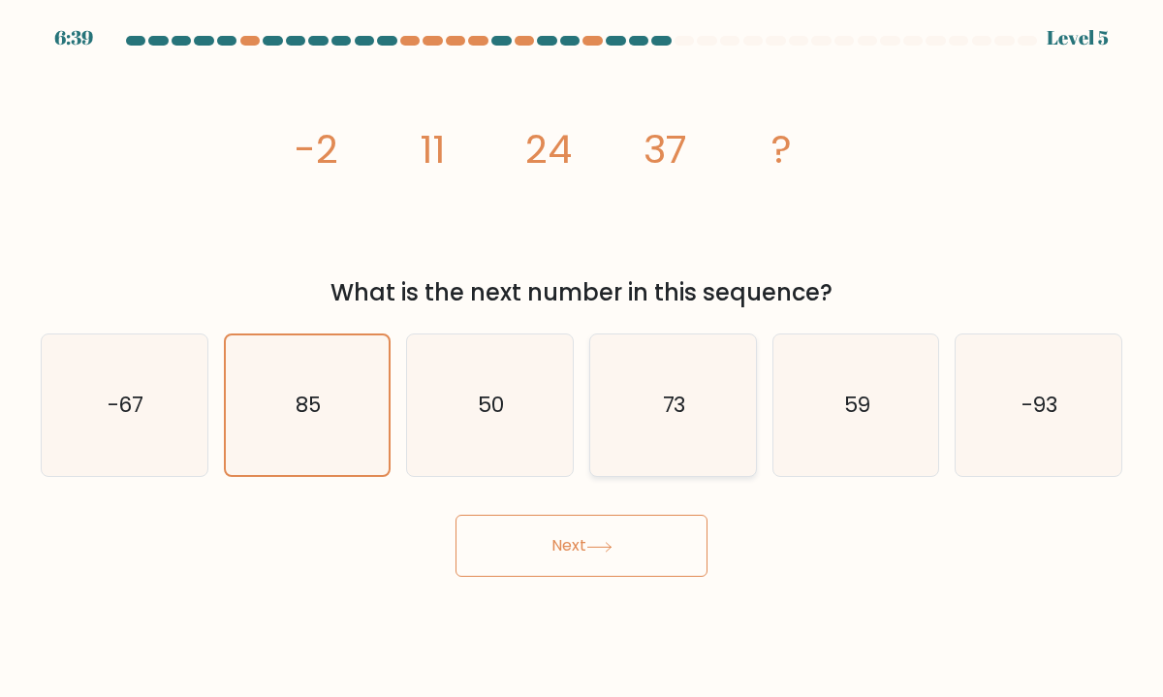
click at [617, 452] on icon "73" at bounding box center [673, 405] width 142 height 142
click at [582, 358] on input "d. 73" at bounding box center [581, 354] width 1 height 10
radio input "true"
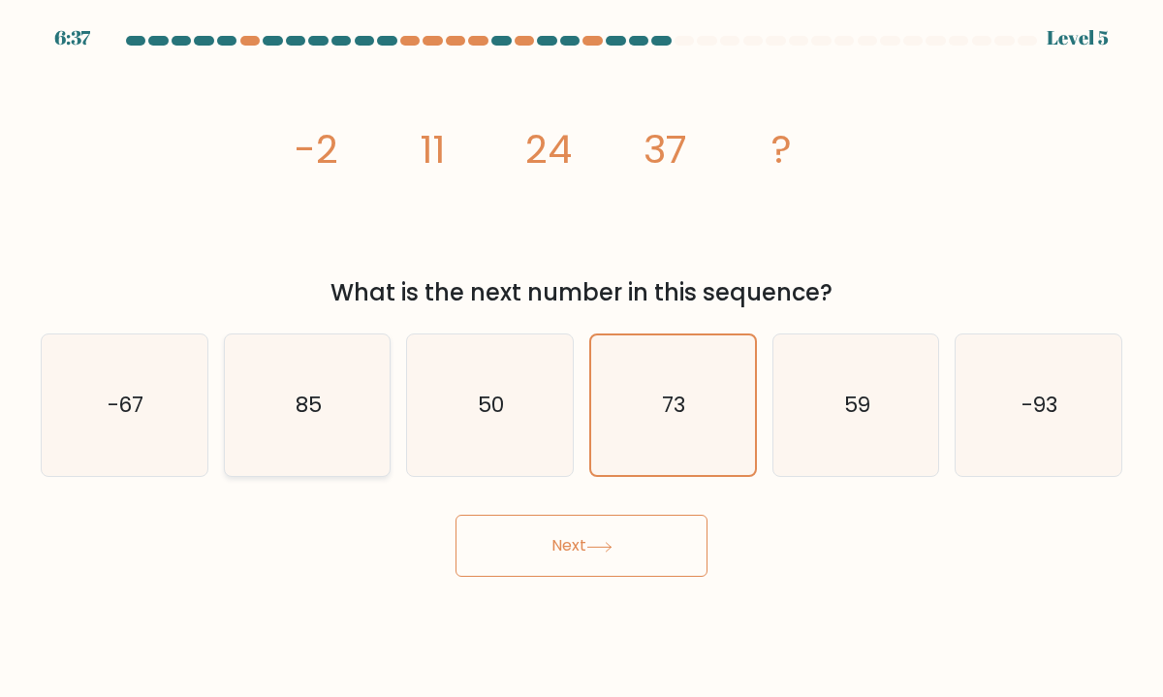
click at [339, 431] on icon "85" at bounding box center [307, 405] width 142 height 142
click at [581, 358] on input "b. 85" at bounding box center [581, 354] width 1 height 10
radio input "true"
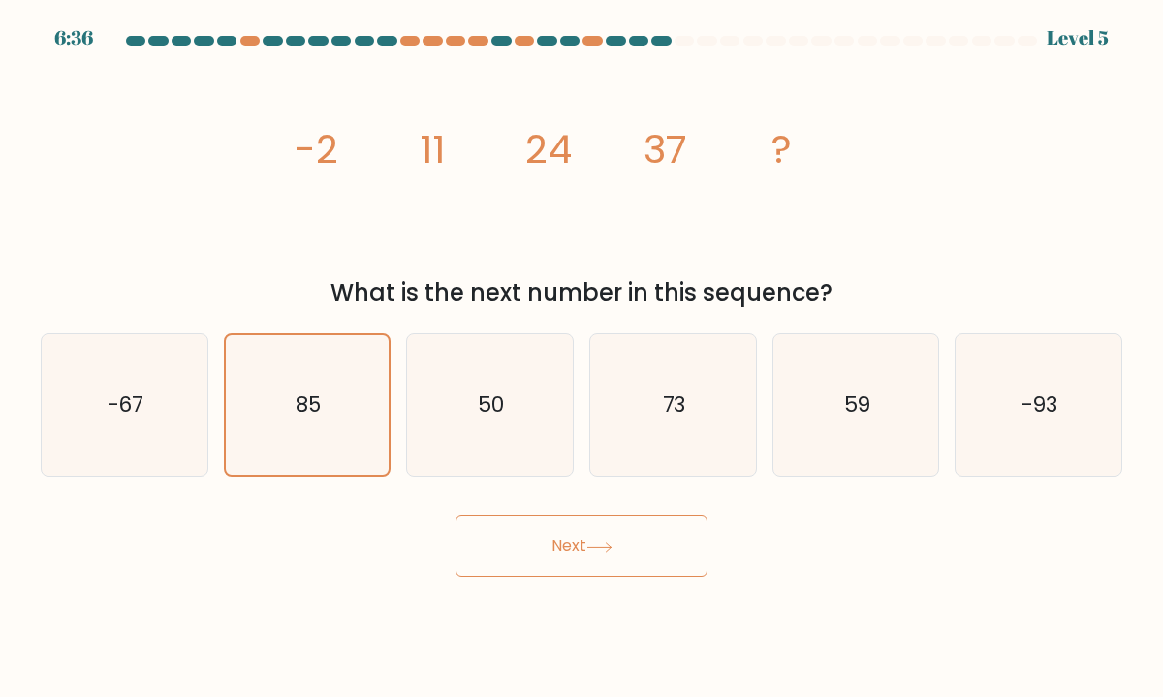
click at [541, 578] on body "6:36 Level 5" at bounding box center [581, 348] width 1163 height 697
click at [541, 555] on button "Next" at bounding box center [581, 545] width 252 height 62
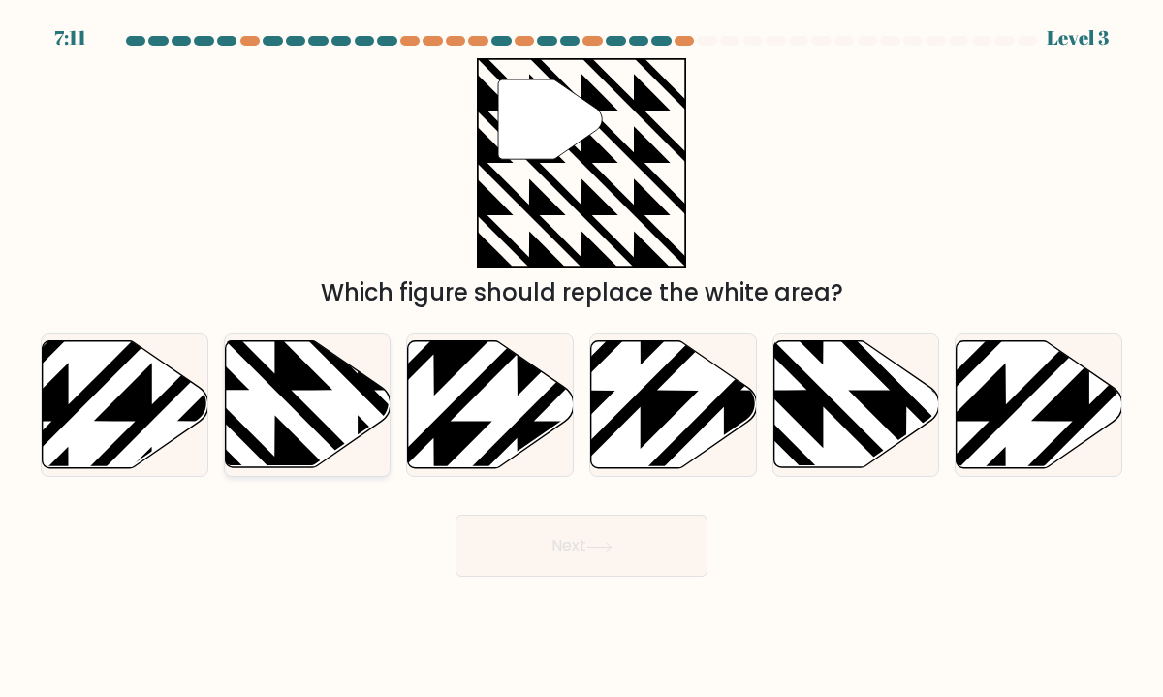
click at [293, 421] on icon at bounding box center [308, 404] width 166 height 127
click at [581, 358] on input "b." at bounding box center [581, 354] width 1 height 10
radio input "true"
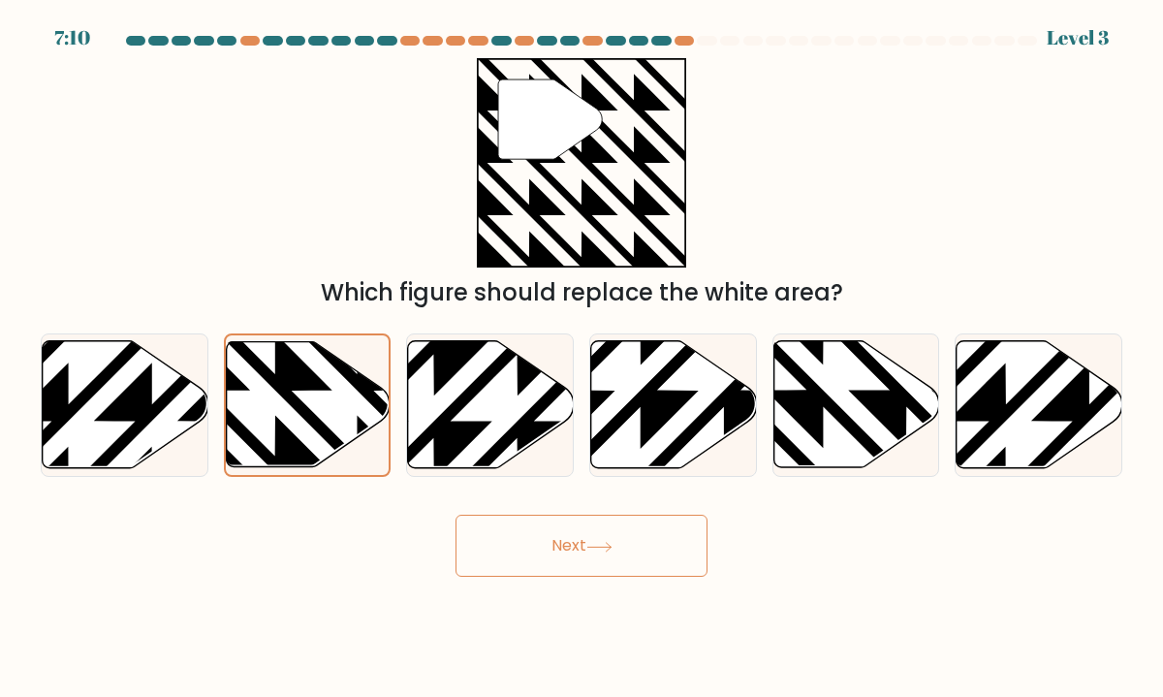
click at [576, 548] on button "Next" at bounding box center [581, 545] width 252 height 62
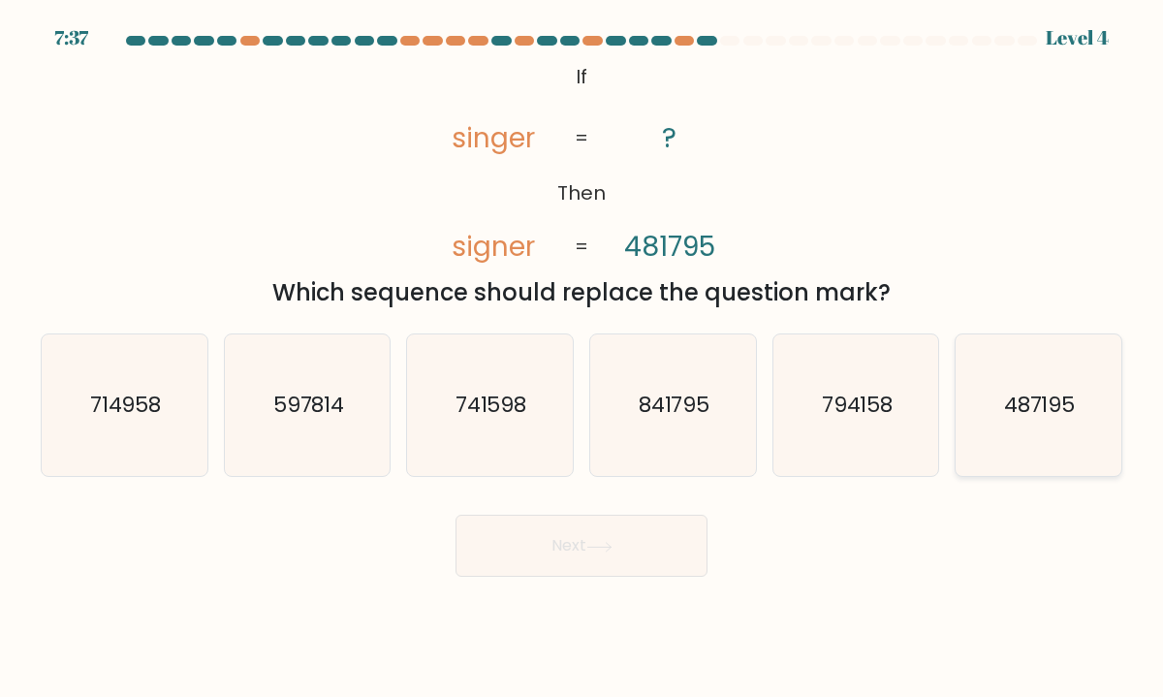
click at [1016, 437] on icon "487195" at bounding box center [1038, 405] width 142 height 142
click at [582, 358] on input "f. 487195" at bounding box center [581, 354] width 1 height 10
radio input "true"
click at [607, 551] on icon at bounding box center [599, 547] width 26 height 11
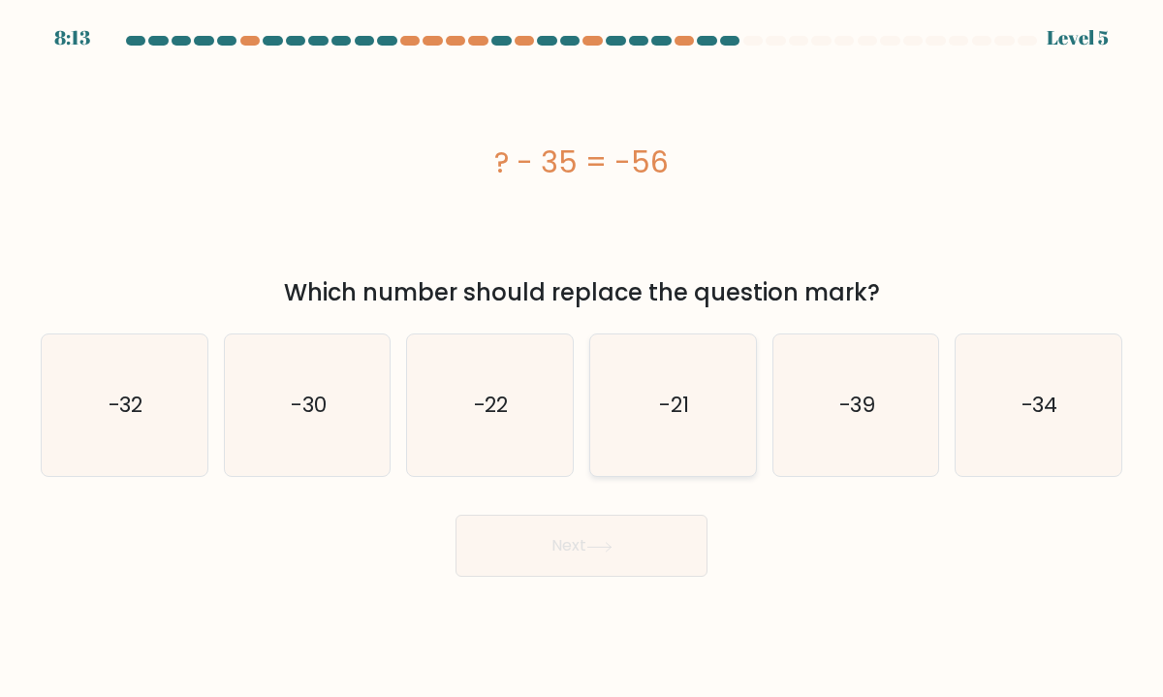
click at [652, 372] on icon "-21" at bounding box center [673, 405] width 142 height 142
click at [582, 358] on input "d. -21" at bounding box center [581, 354] width 1 height 10
radio input "true"
click at [586, 557] on button "Next" at bounding box center [581, 545] width 252 height 62
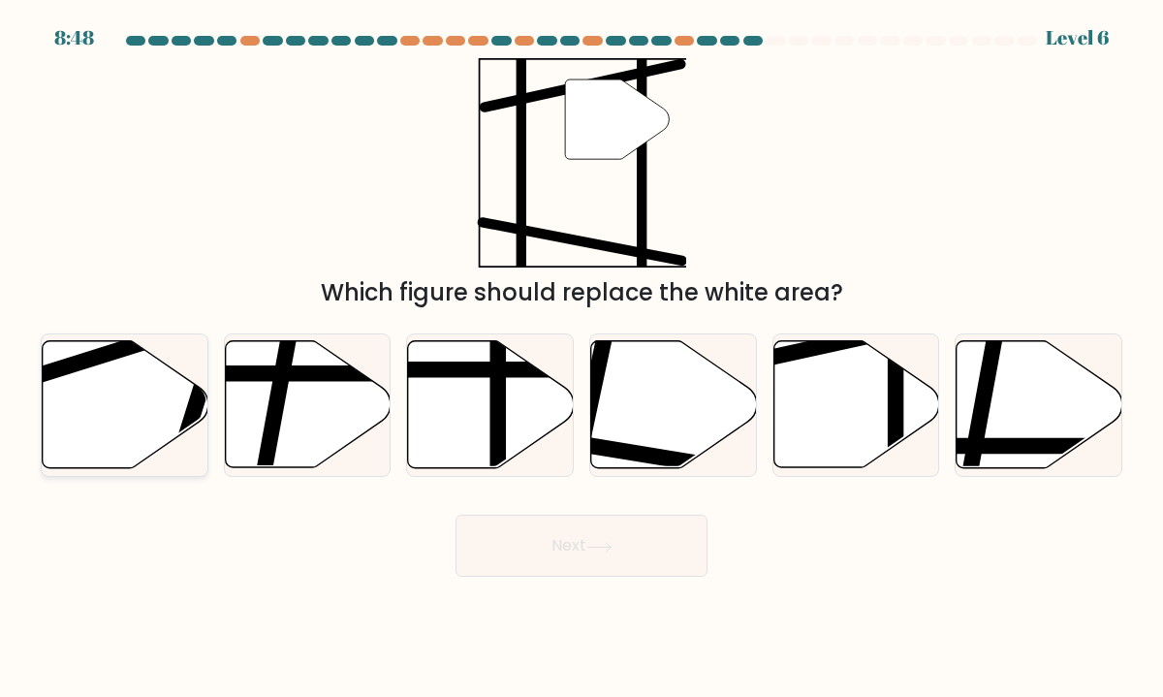
click at [89, 396] on icon at bounding box center [126, 404] width 166 height 127
click at [581, 358] on input "a." at bounding box center [581, 354] width 1 height 10
radio input "true"
click at [645, 559] on button "Next" at bounding box center [581, 545] width 252 height 62
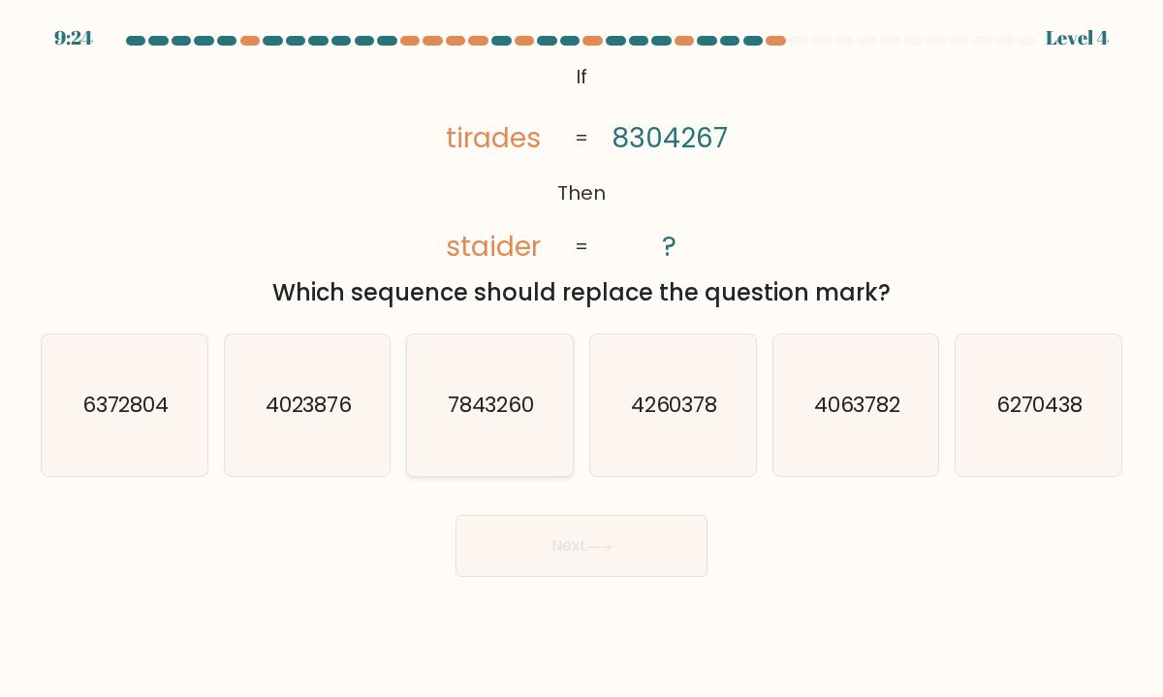
click at [484, 443] on icon "7843260" at bounding box center [490, 405] width 142 height 142
click at [581, 358] on input "c. 7843260" at bounding box center [581, 354] width 1 height 10
radio input "true"
click at [659, 570] on button "Next" at bounding box center [581, 545] width 252 height 62
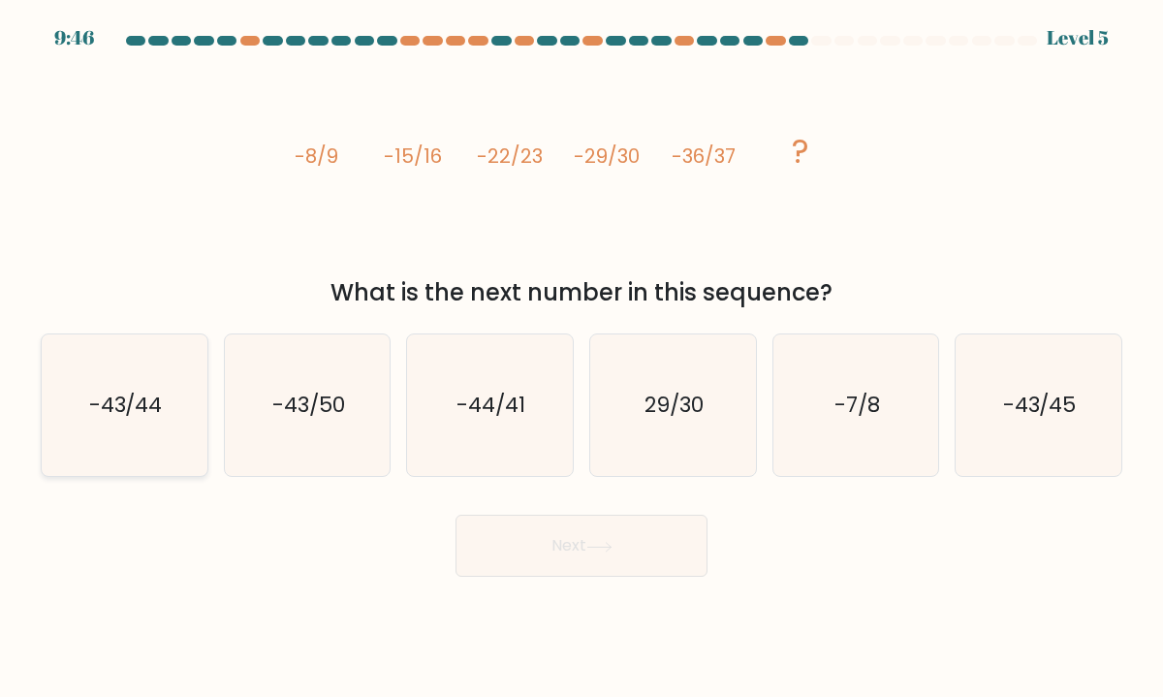
click at [150, 427] on icon "-43/44" at bounding box center [124, 405] width 142 height 142
click at [581, 358] on input "a. -43/44" at bounding box center [581, 354] width 1 height 10
radio input "true"
click at [563, 556] on button "Next" at bounding box center [581, 545] width 252 height 62
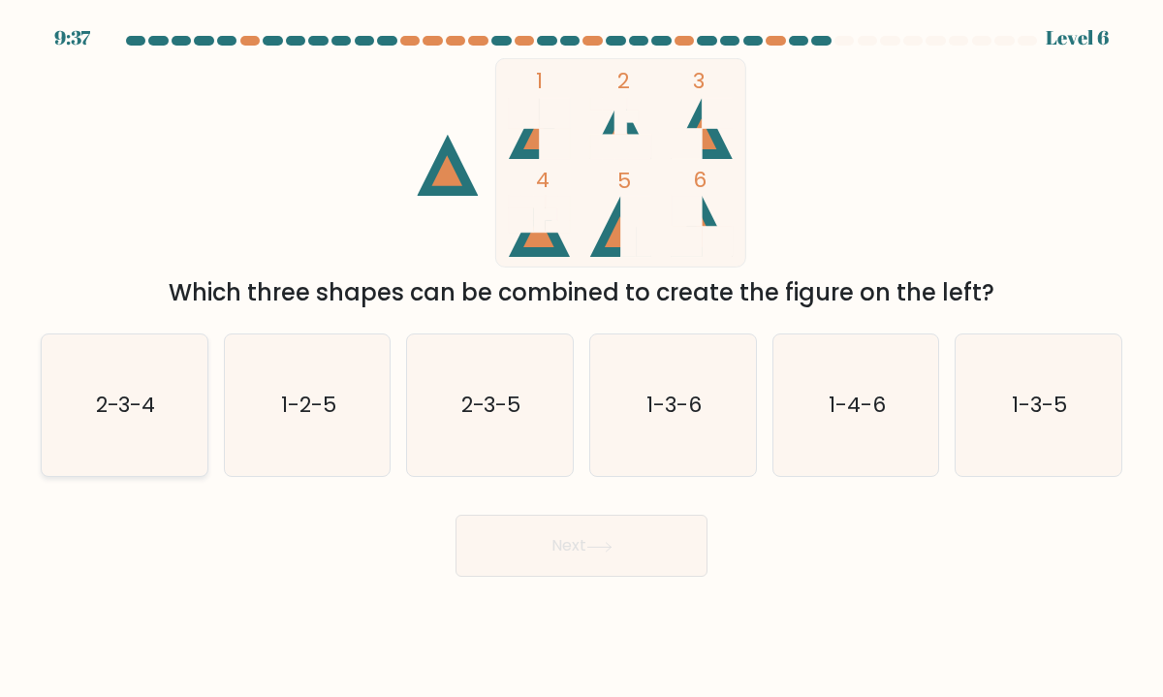
click at [164, 428] on icon "2-3-4" at bounding box center [124, 405] width 142 height 142
click at [581, 358] on input "a. 2-3-4" at bounding box center [581, 354] width 1 height 10
radio input "true"
click at [596, 549] on icon at bounding box center [599, 547] width 26 height 11
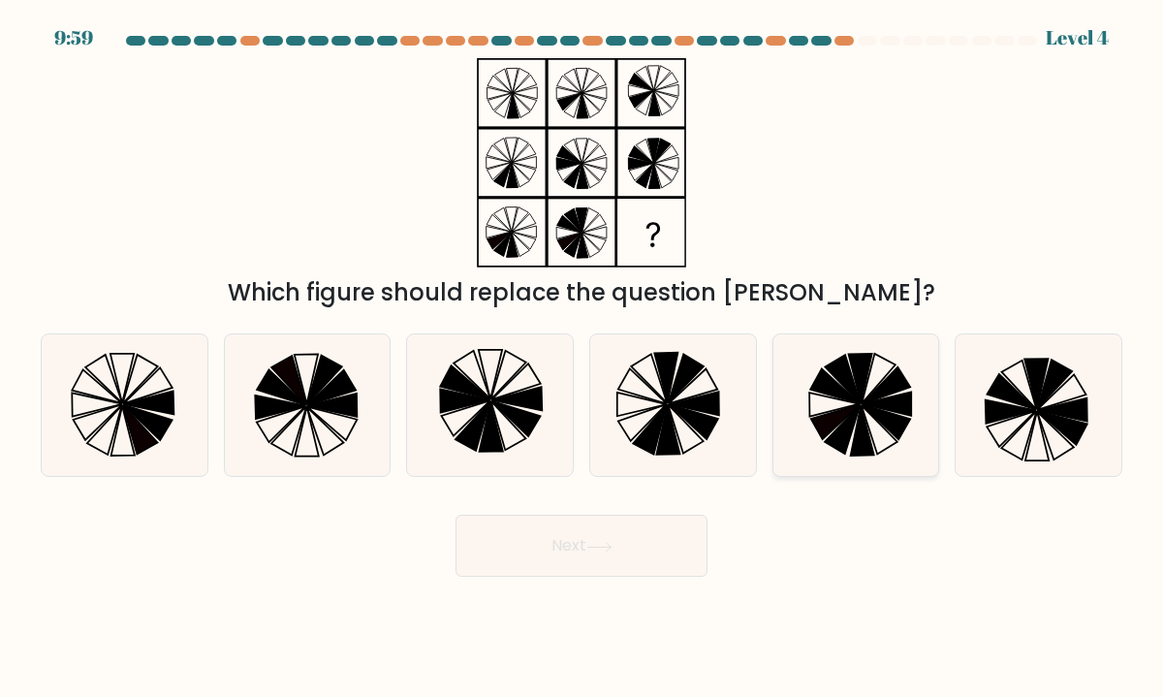
click at [897, 412] on icon at bounding box center [885, 402] width 49 height 23
click at [582, 358] on input "e." at bounding box center [581, 354] width 1 height 10
radio input "true"
click at [670, 531] on button "Next" at bounding box center [581, 545] width 252 height 62
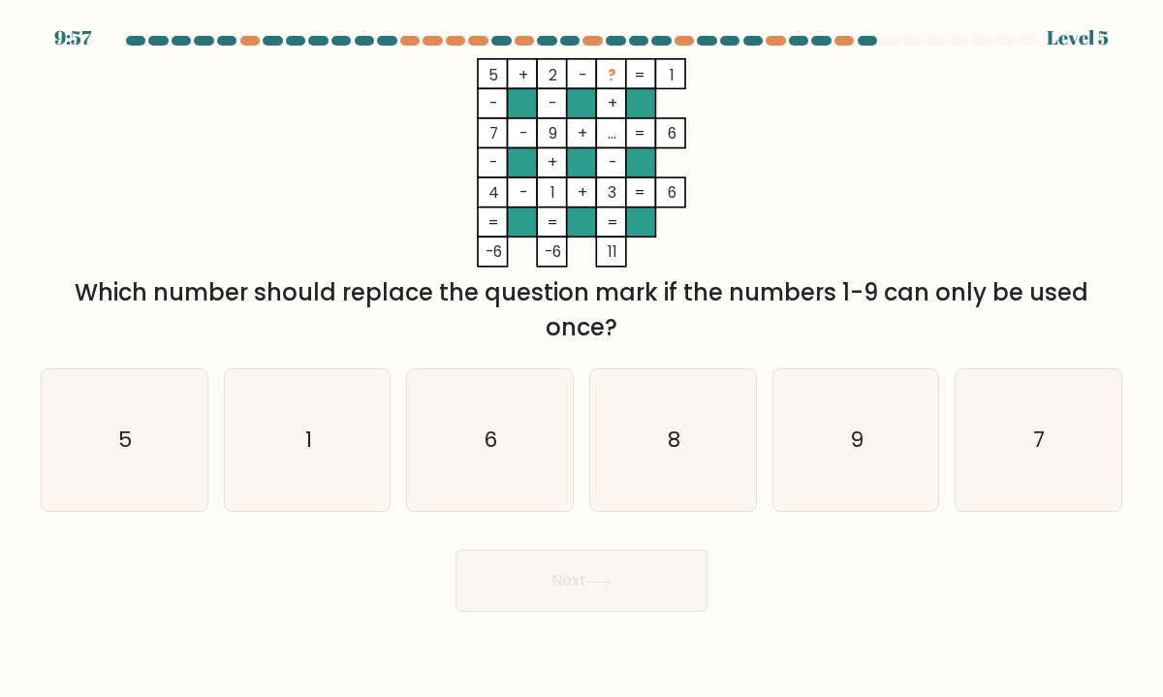
click at [670, 541] on div "Next" at bounding box center [581, 573] width 1105 height 77
click at [479, 415] on icon "6" at bounding box center [490, 440] width 142 height 142
click at [581, 358] on input "c. 6" at bounding box center [581, 354] width 1 height 10
radio input "true"
click at [555, 567] on button "Next" at bounding box center [581, 580] width 252 height 62
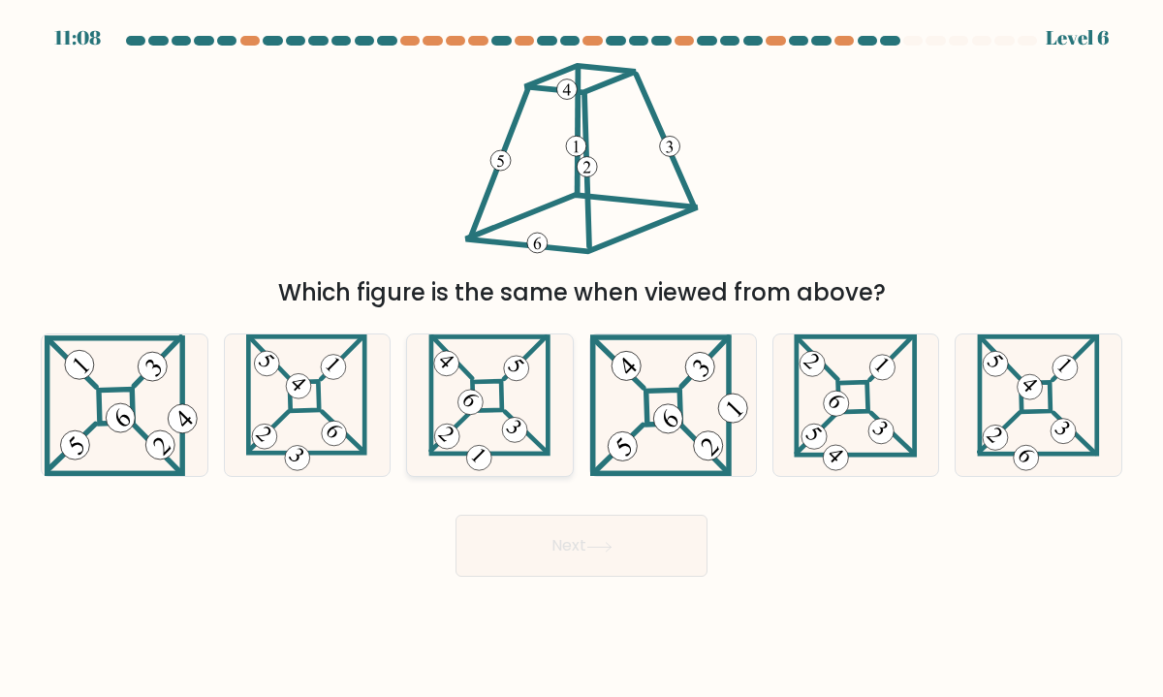
click at [496, 407] on icon at bounding box center [489, 405] width 122 height 142
click at [581, 358] on input "c." at bounding box center [581, 354] width 1 height 10
radio input "true"
click at [1040, 394] on icon at bounding box center [1038, 405] width 123 height 142
click at [582, 358] on input "f." at bounding box center [581, 354] width 1 height 10
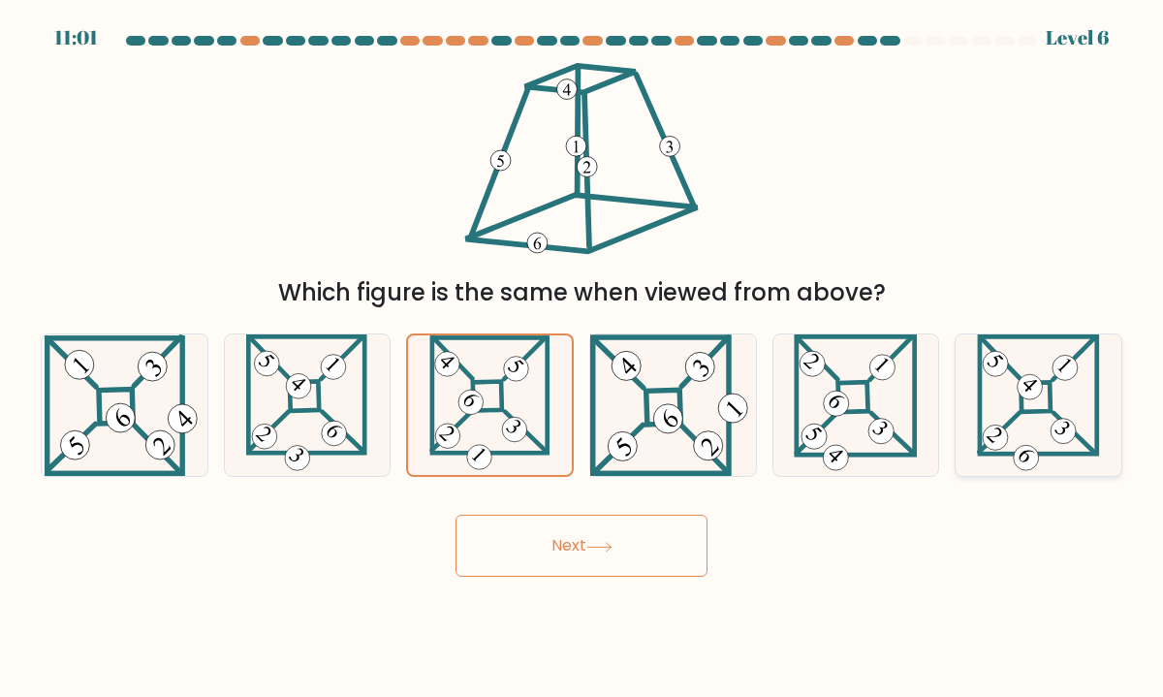
radio input "true"
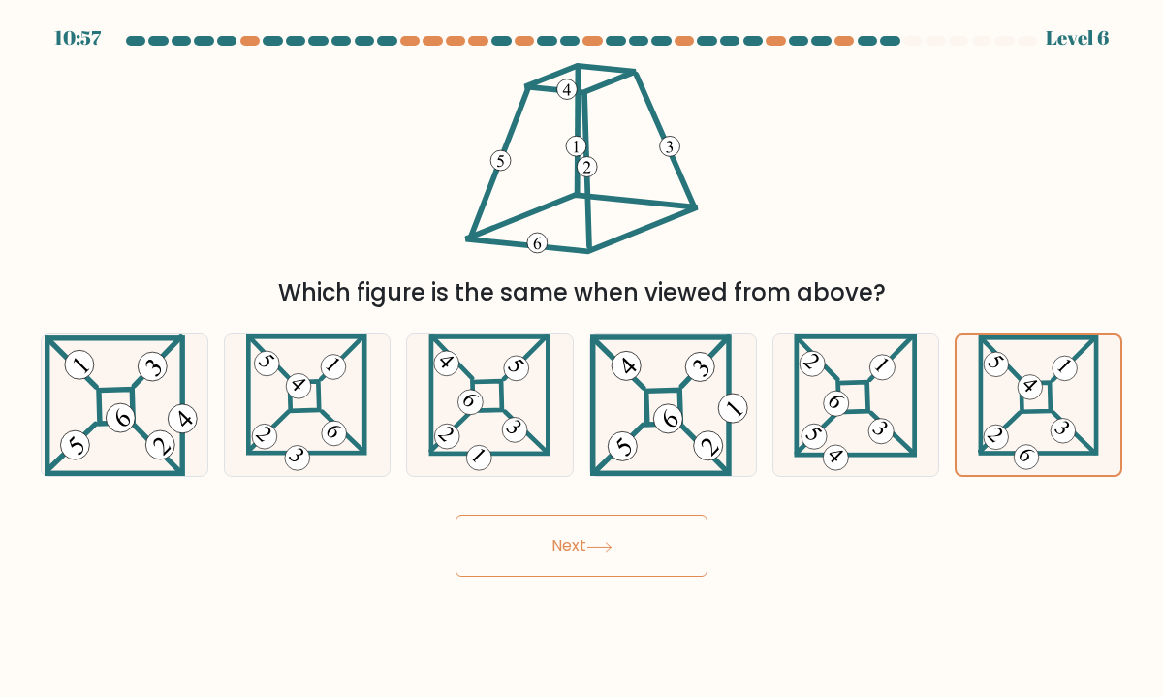
click at [657, 542] on button "Next" at bounding box center [581, 545] width 252 height 62
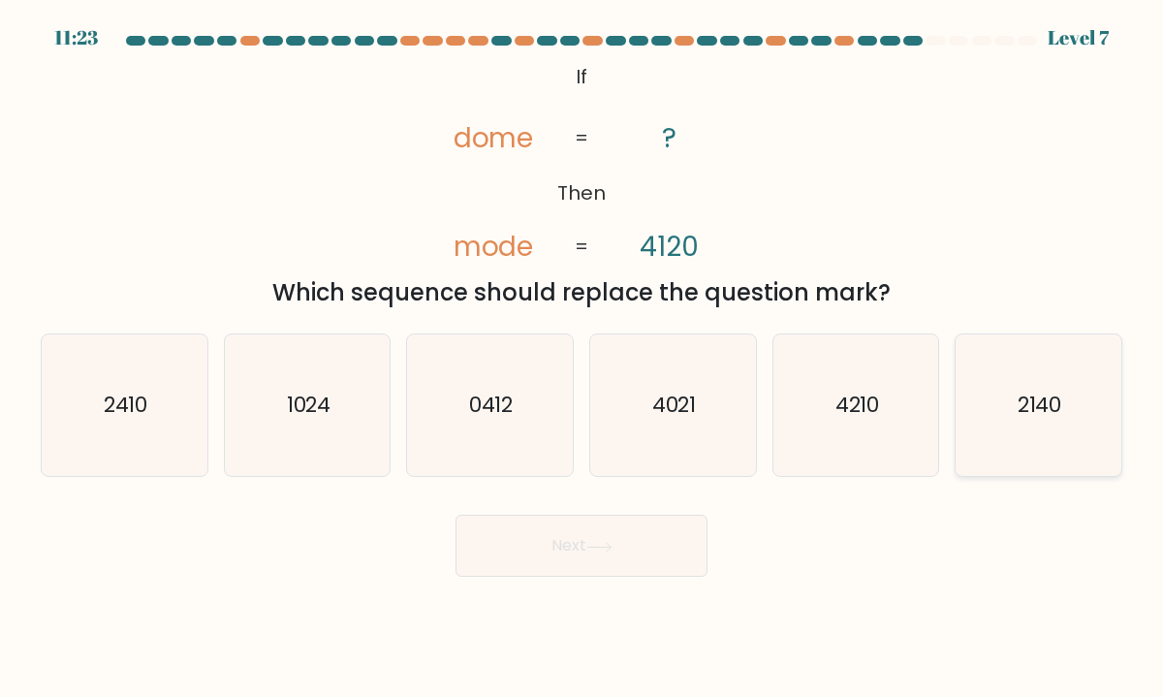
click at [1066, 429] on icon "2140" at bounding box center [1038, 405] width 142 height 142
click at [582, 358] on input "f. 2140" at bounding box center [581, 354] width 1 height 10
radio input "true"
click at [648, 544] on button "Next" at bounding box center [581, 545] width 252 height 62
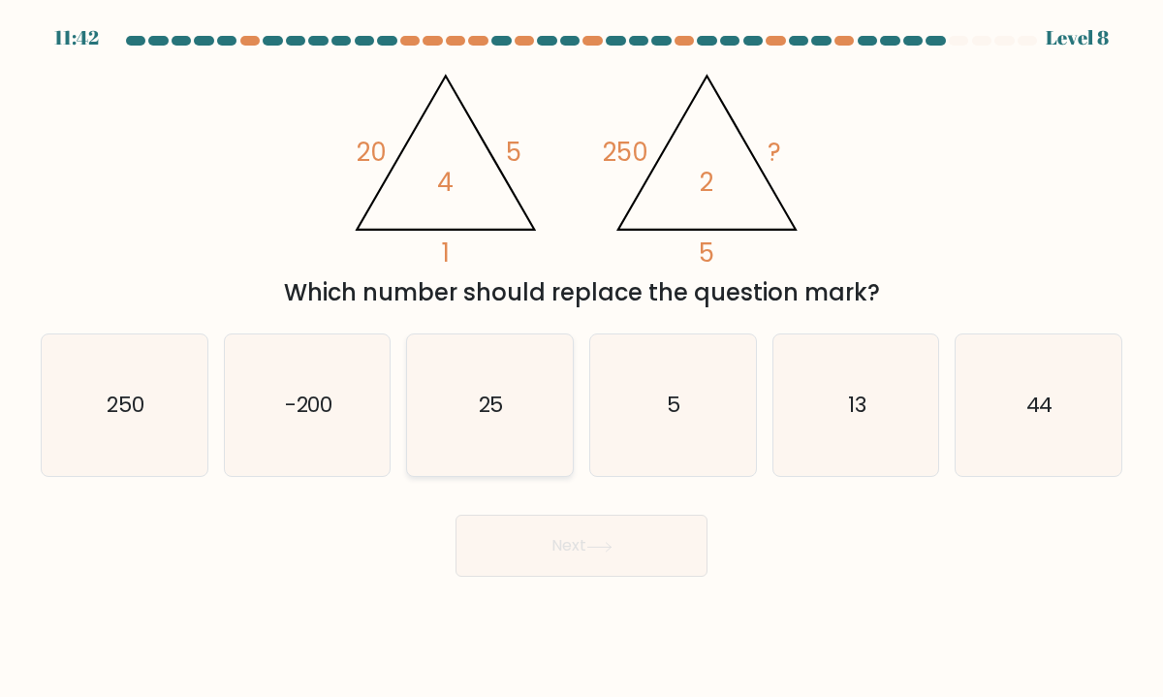
click at [485, 463] on icon "25" at bounding box center [490, 405] width 142 height 142
click at [581, 358] on input "c. 25" at bounding box center [581, 354] width 1 height 10
radio input "true"
click at [569, 558] on button "Next" at bounding box center [581, 545] width 252 height 62
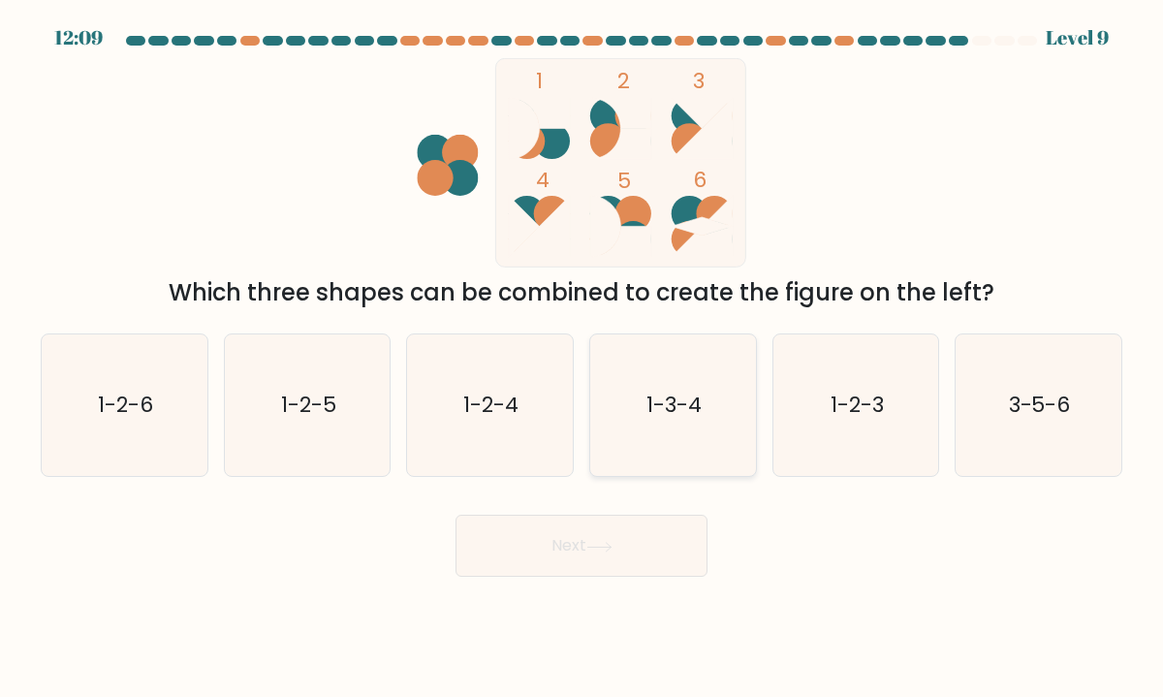
click at [719, 402] on icon "1-3-4" at bounding box center [673, 405] width 142 height 142
click at [582, 358] on input "d. 1-3-4" at bounding box center [581, 354] width 1 height 10
radio input "true"
click at [633, 552] on button "Next" at bounding box center [581, 545] width 252 height 62
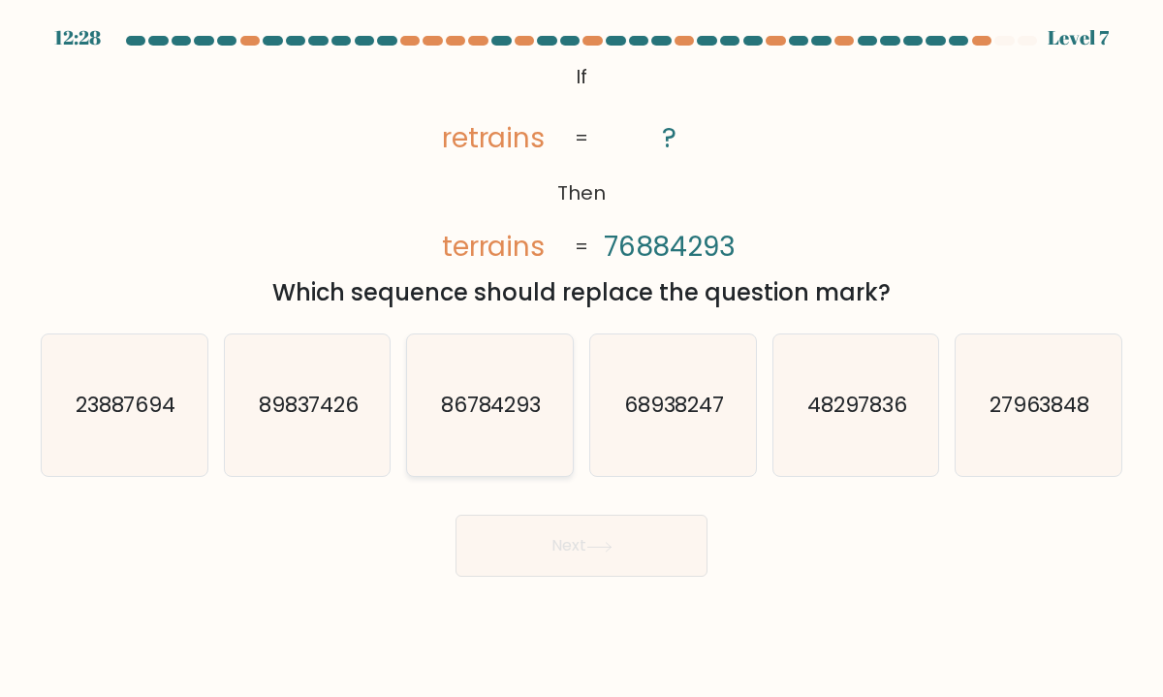
click at [476, 386] on icon "86784293" at bounding box center [490, 405] width 142 height 142
click at [581, 358] on input "c. 86784293" at bounding box center [581, 354] width 1 height 10
radio input "true"
click at [577, 553] on button "Next" at bounding box center [581, 545] width 252 height 62
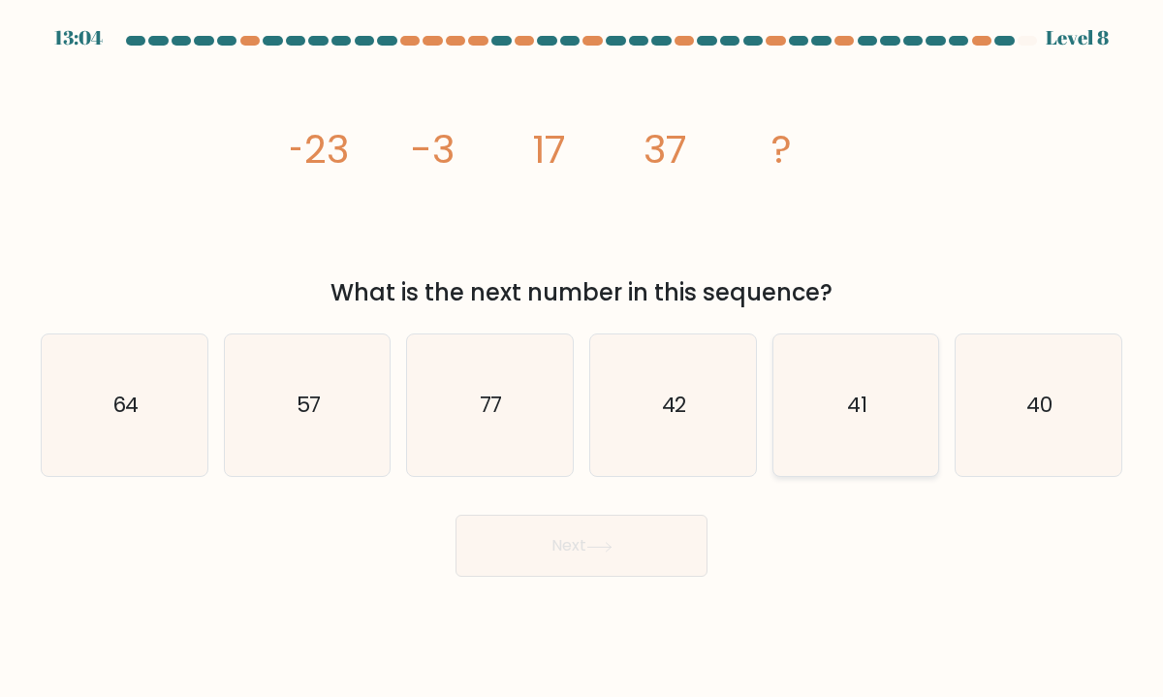
click at [853, 404] on text "41" at bounding box center [857, 405] width 20 height 30
click at [582, 358] on input "e. 41" at bounding box center [581, 354] width 1 height 10
radio input "true"
click at [638, 517] on button "Next" at bounding box center [581, 545] width 252 height 62
click at [628, 529] on button "Next" at bounding box center [581, 545] width 252 height 62
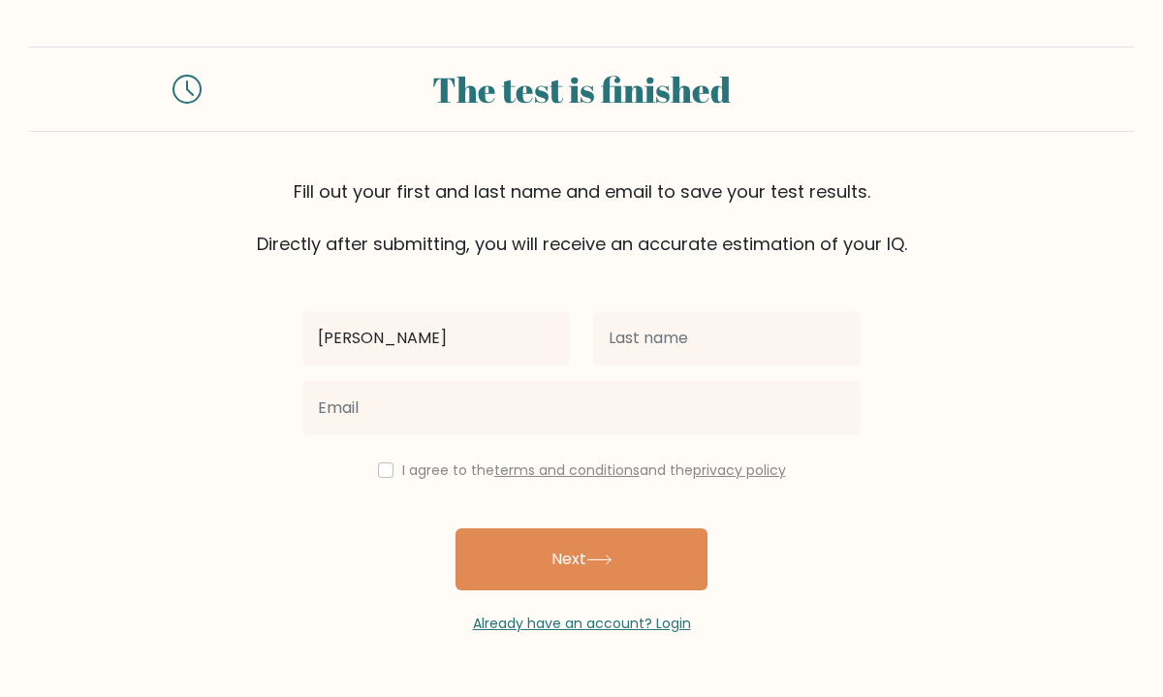
type input "[PERSON_NAME]"
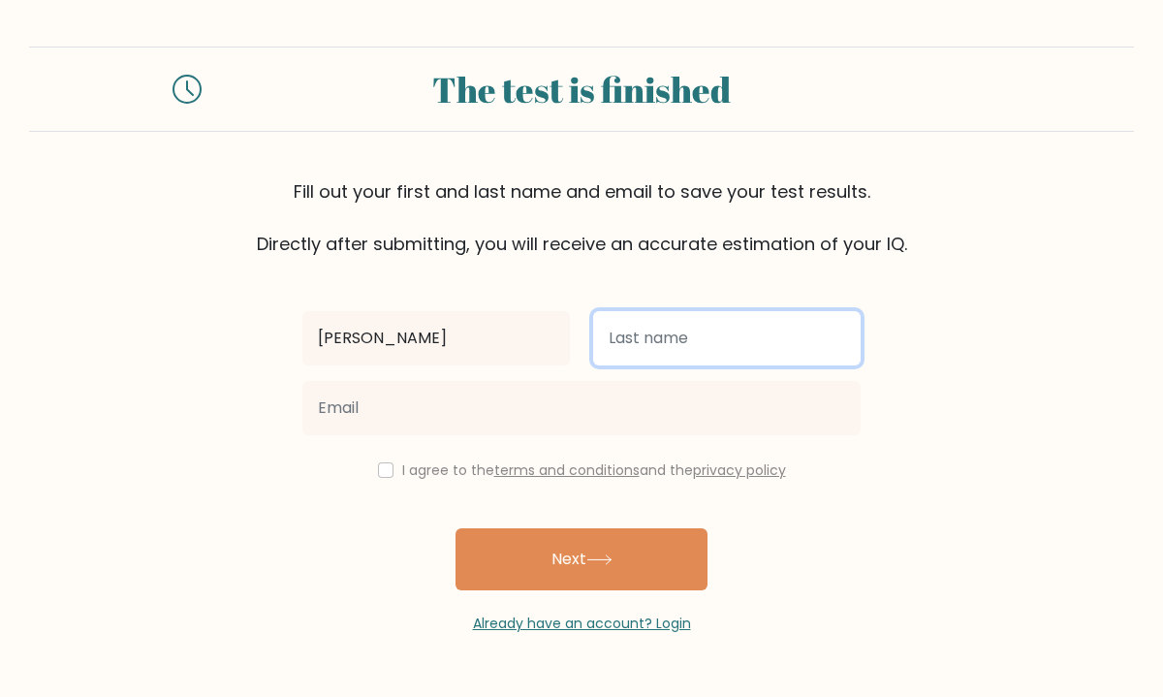
click at [709, 347] on input "text" at bounding box center [726, 338] width 267 height 54
click at [625, 334] on input "maheden" at bounding box center [726, 338] width 267 height 54
type input "Maheden"
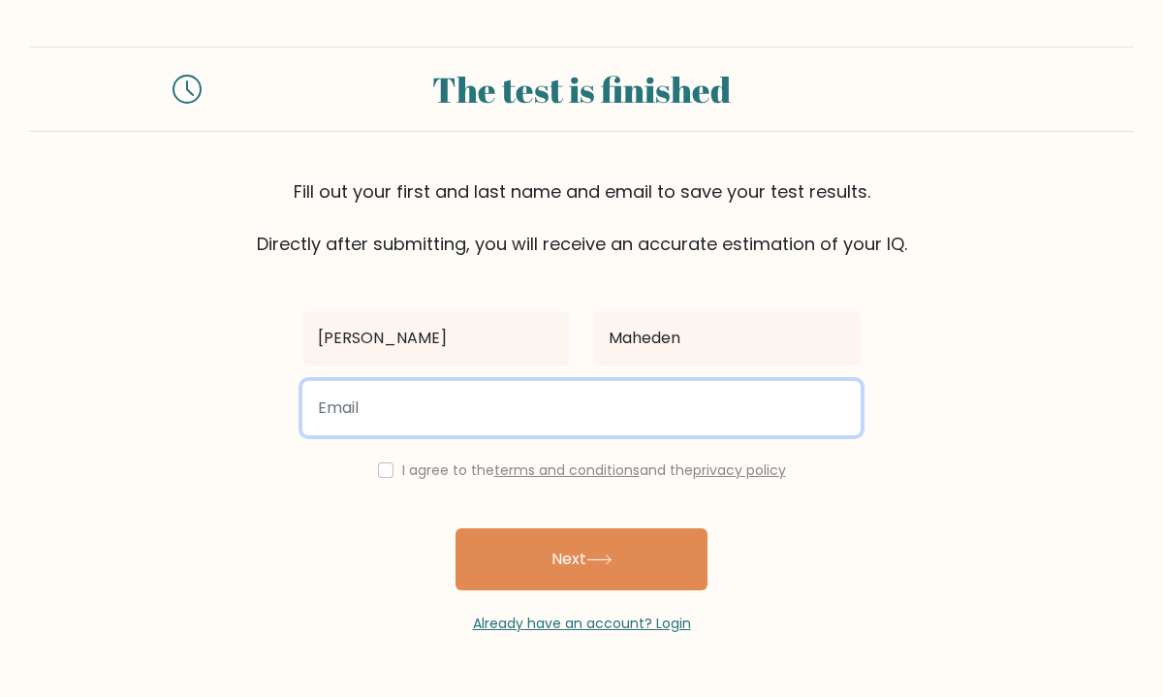
click at [642, 400] on input "email" at bounding box center [581, 408] width 558 height 54
type input "calliemaheden@icloud.com"
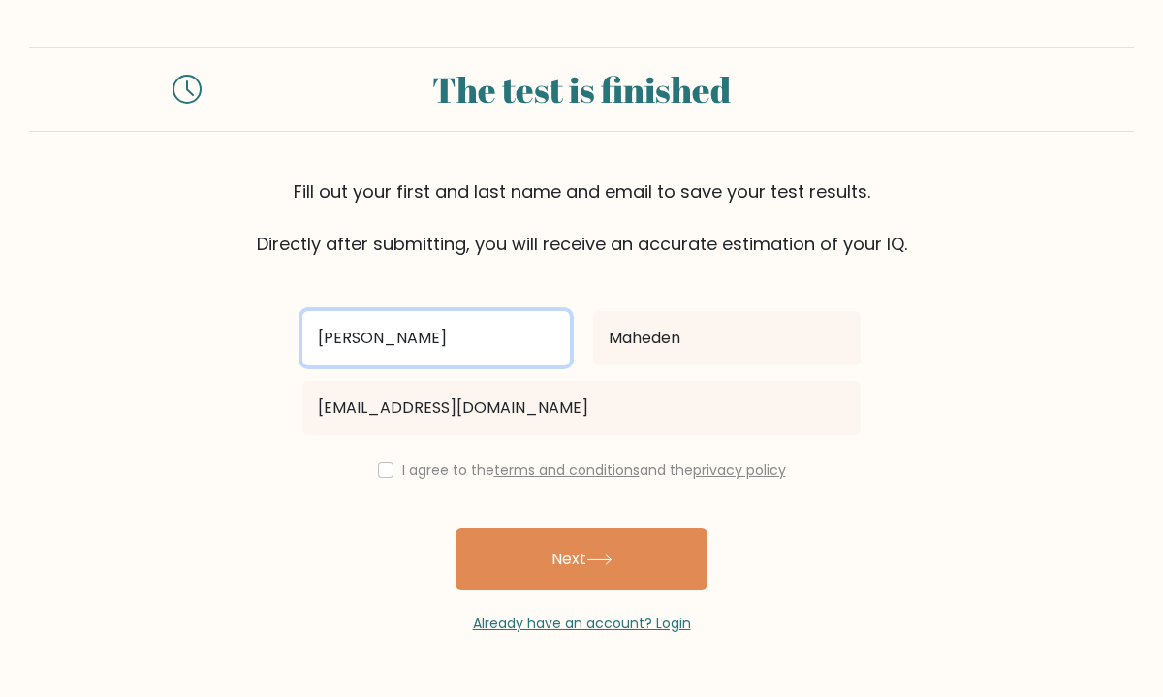
click at [327, 338] on input "callie" at bounding box center [435, 338] width 267 height 54
type input "[PERSON_NAME]"
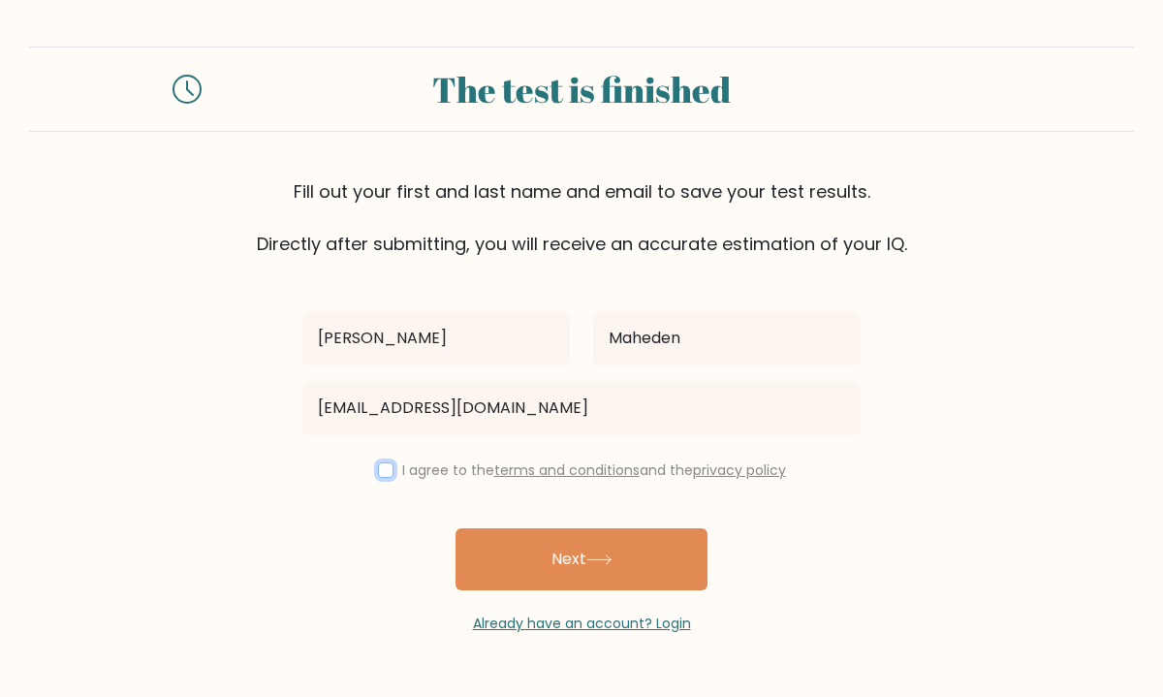
click at [378, 469] on input "checkbox" at bounding box center [386, 470] width 16 height 16
checkbox input "true"
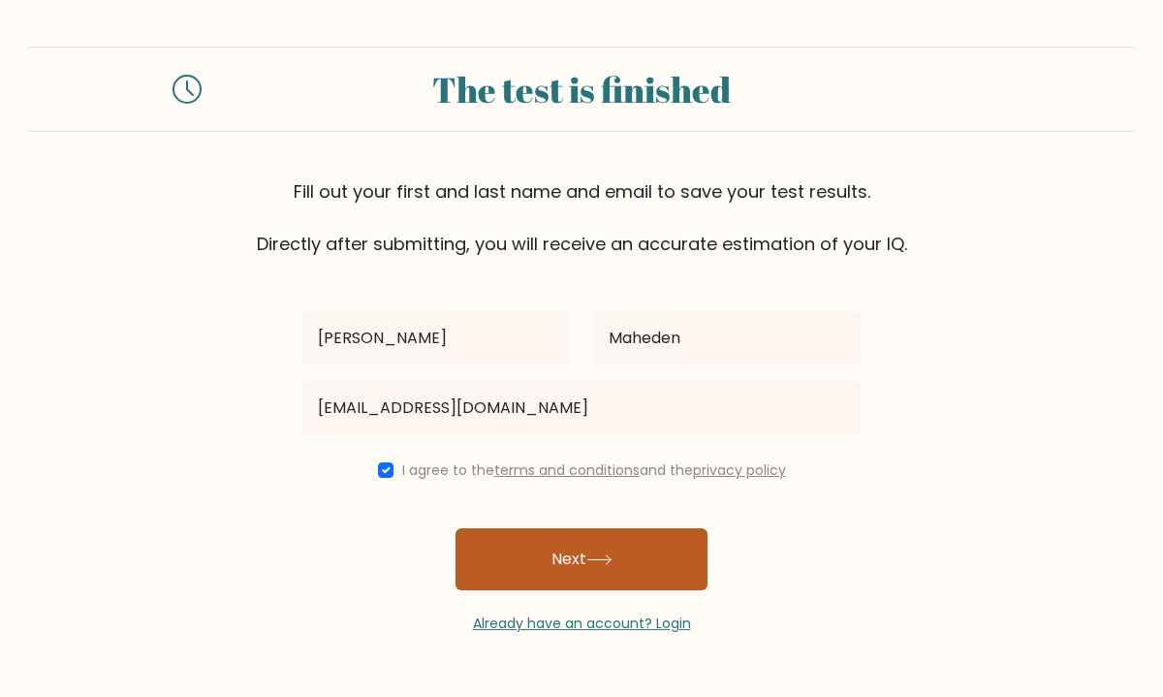
click at [518, 560] on button "Next" at bounding box center [581, 559] width 252 height 62
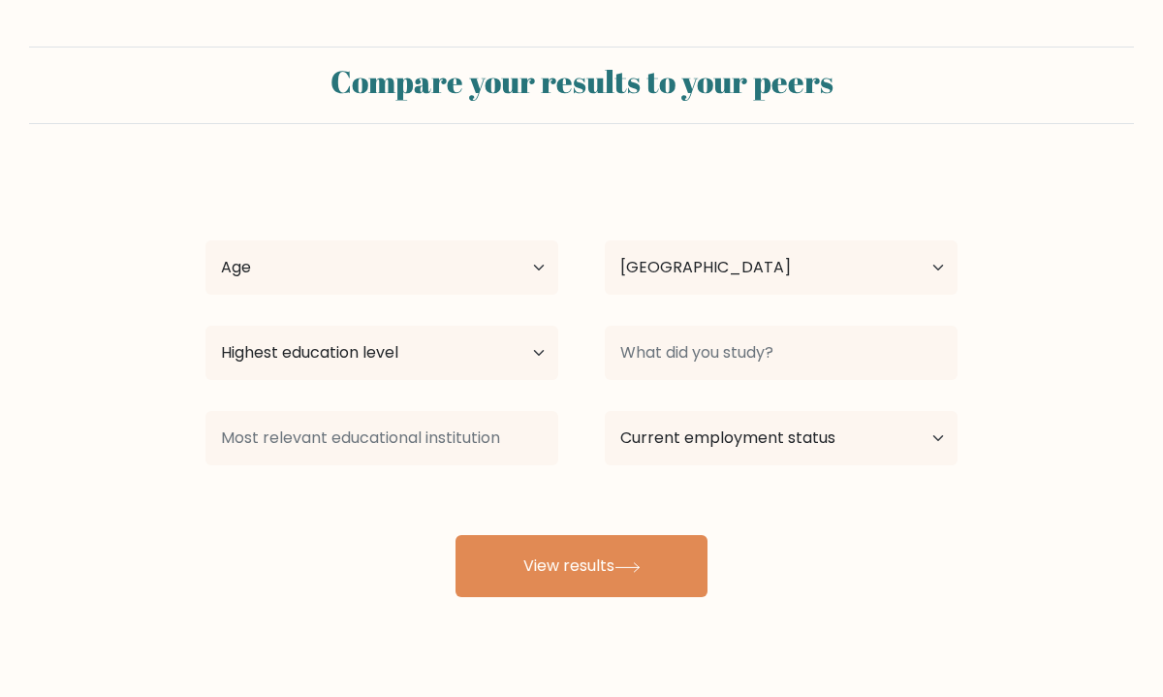
select select "CA"
click at [528, 268] on select "Age Under [DEMOGRAPHIC_DATA] [DEMOGRAPHIC_DATA] [DEMOGRAPHIC_DATA] [DEMOGRAPHIC…" at bounding box center [381, 267] width 353 height 54
select select "min_18"
click at [205, 240] on select "Age Under [DEMOGRAPHIC_DATA] [DEMOGRAPHIC_DATA] [DEMOGRAPHIC_DATA] [DEMOGRAPHIC…" at bounding box center [381, 267] width 353 height 54
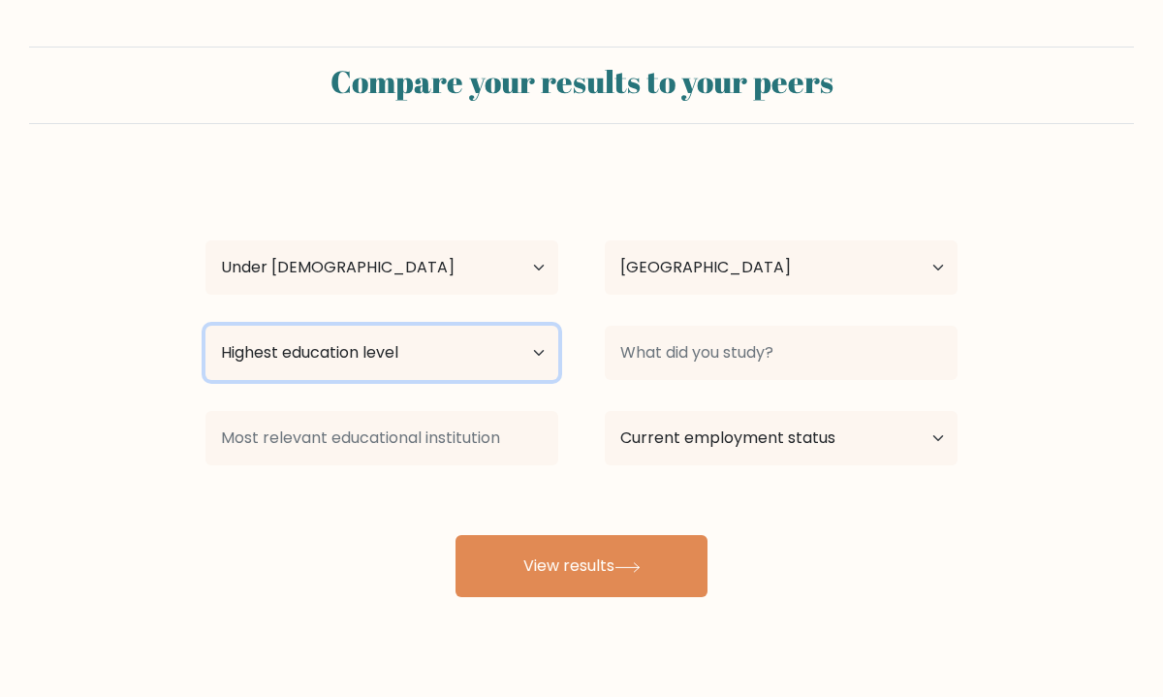
click at [521, 358] on select "Highest education level No schooling Primary Lower Secondary Upper Secondary Oc…" at bounding box center [381, 353] width 353 height 54
select select "primary"
click at [205, 326] on select "Highest education level No schooling Primary Lower Secondary Upper Secondary Oc…" at bounding box center [381, 353] width 353 height 54
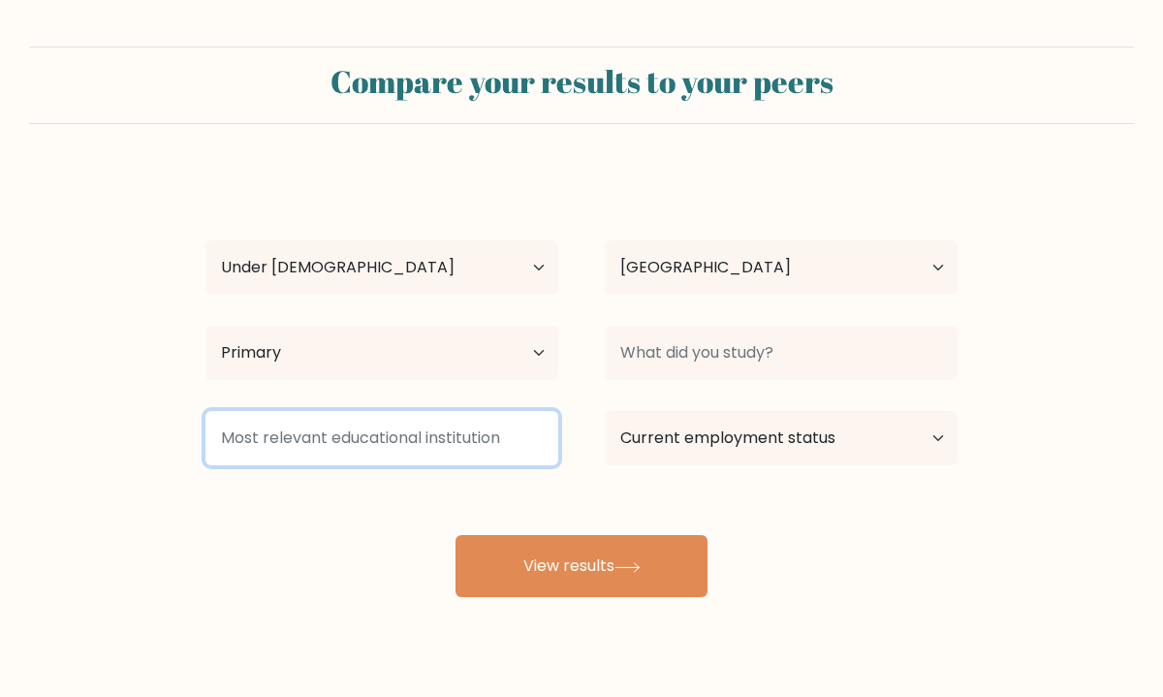
click at [512, 447] on input at bounding box center [381, 438] width 353 height 54
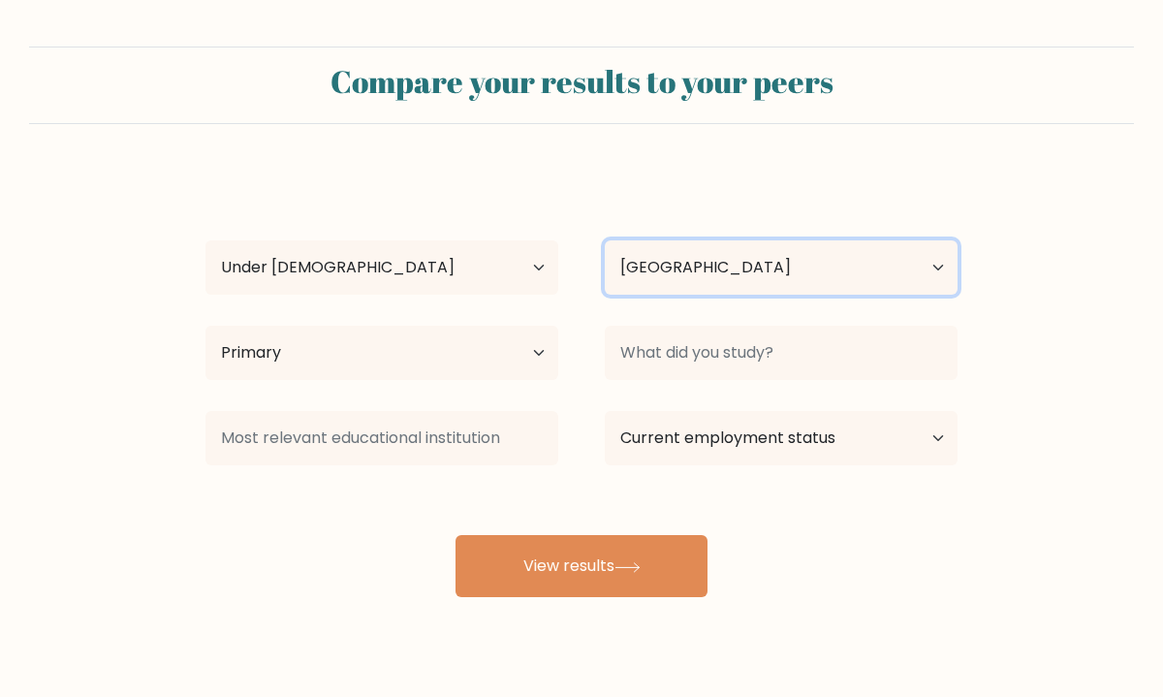
click at [751, 259] on select "Country [GEOGRAPHIC_DATA] [GEOGRAPHIC_DATA] [GEOGRAPHIC_DATA] [US_STATE] [GEOGR…" at bounding box center [781, 267] width 353 height 54
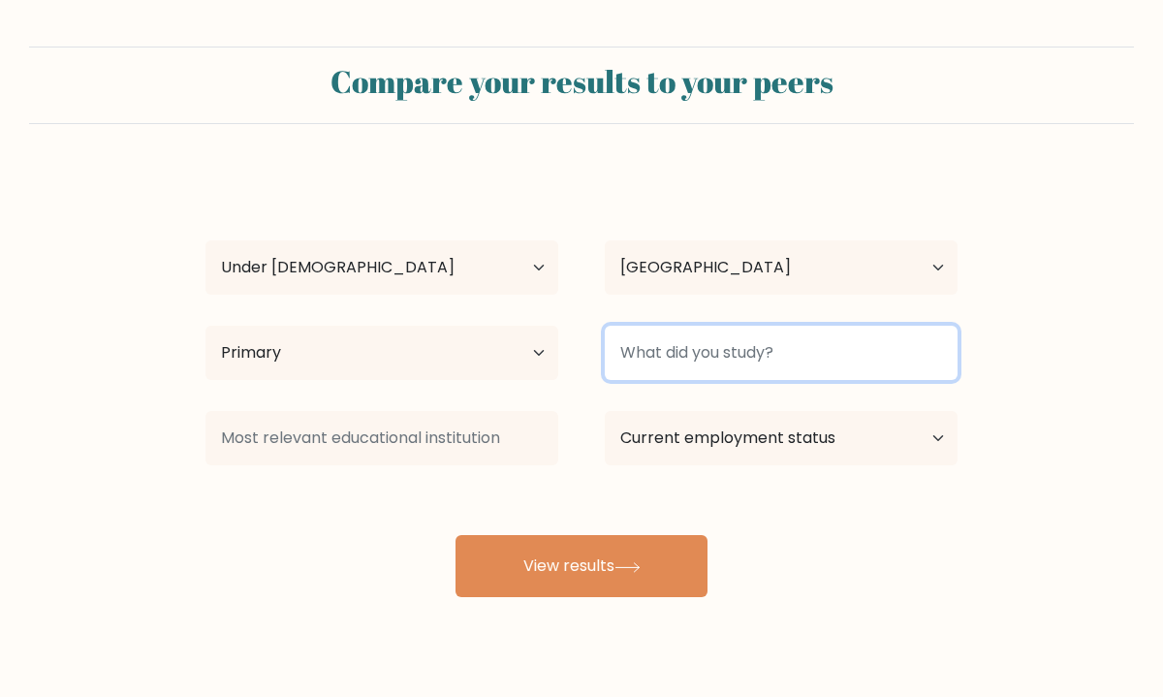
click at [851, 358] on input at bounding box center [781, 353] width 353 height 54
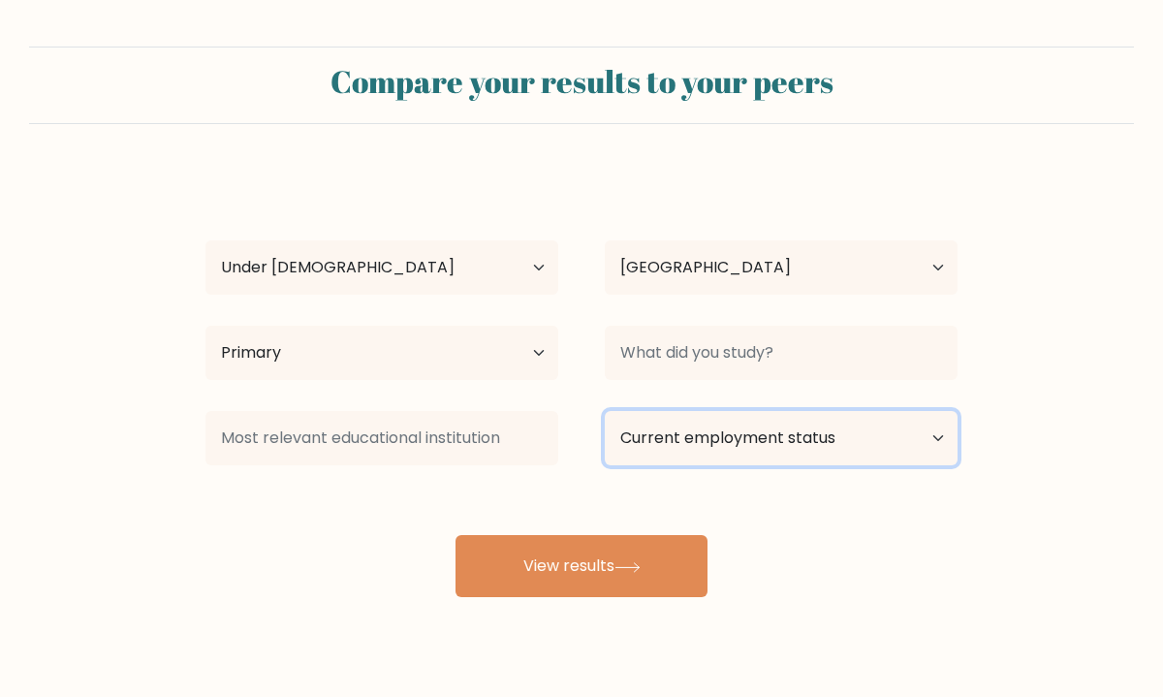
click at [829, 436] on select "Current employment status Employed Student Retired Other / prefer not to answer" at bounding box center [781, 438] width 353 height 54
select select "student"
click at [605, 411] on select "Current employment status Employed Student Retired Other / prefer not to answer" at bounding box center [781, 438] width 353 height 54
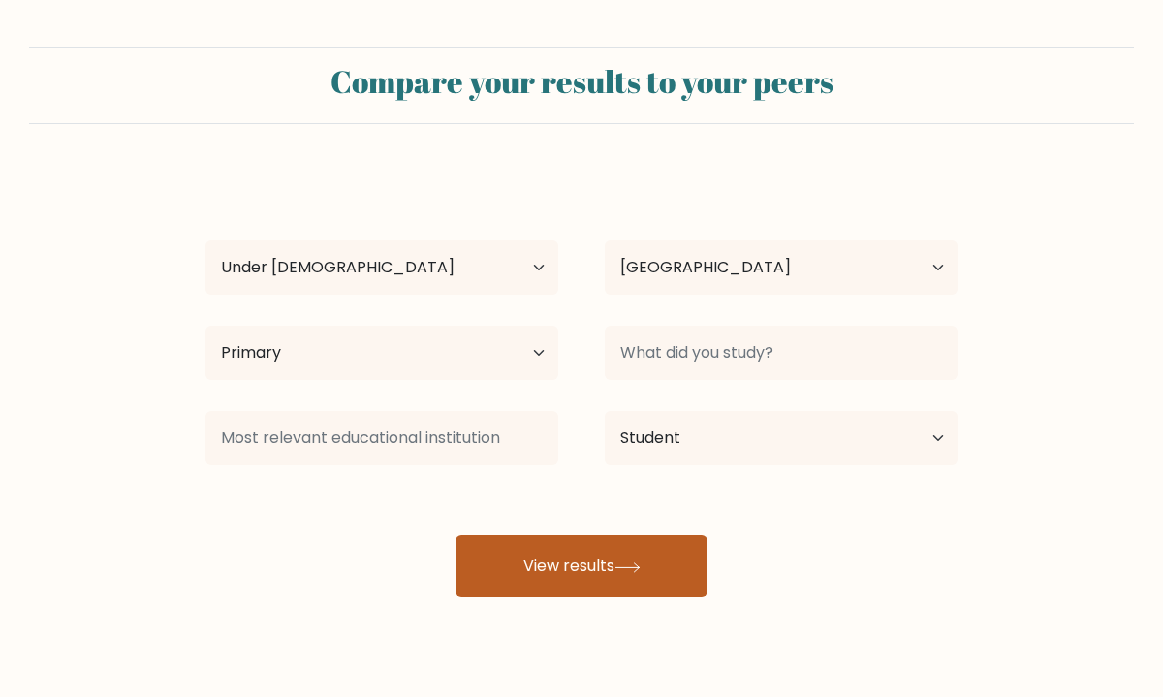
click at [649, 575] on button "View results" at bounding box center [581, 566] width 252 height 62
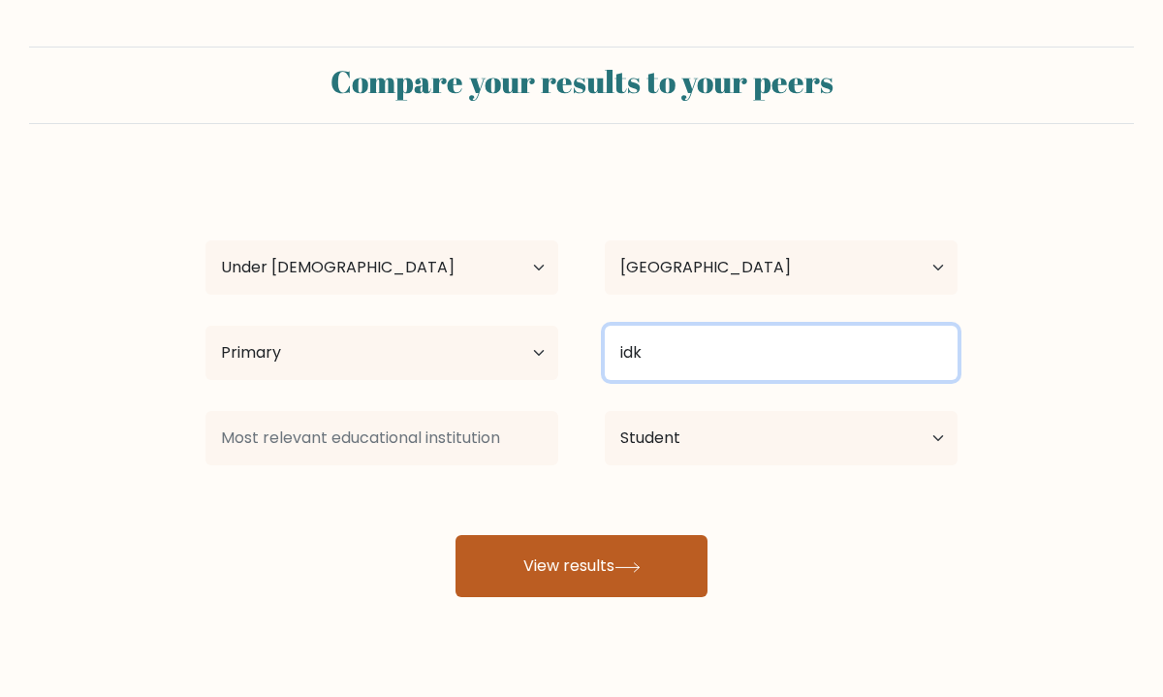
type input "idk"
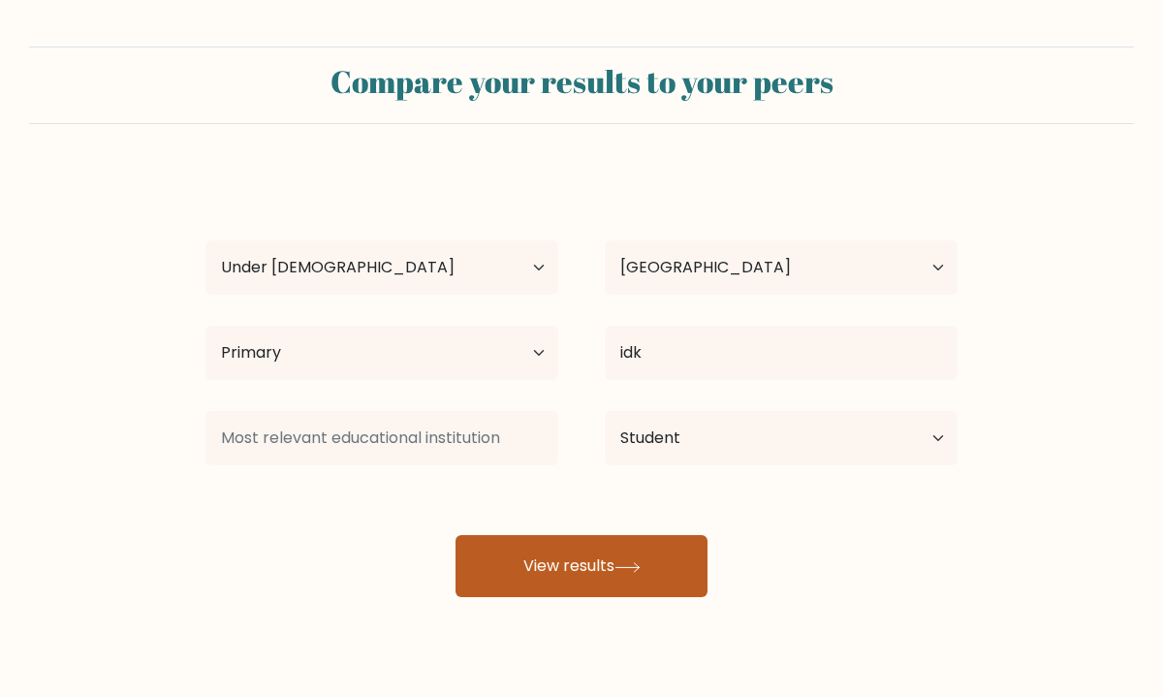
click at [597, 576] on button "View results" at bounding box center [581, 566] width 252 height 62
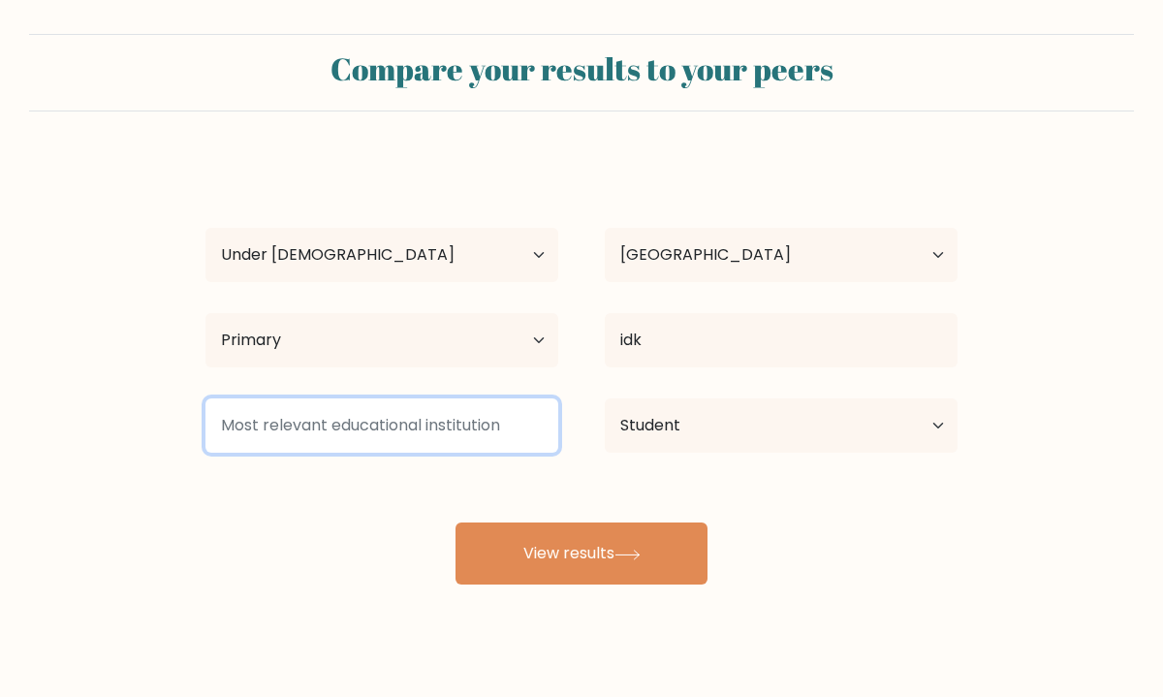
scroll to position [19, 0]
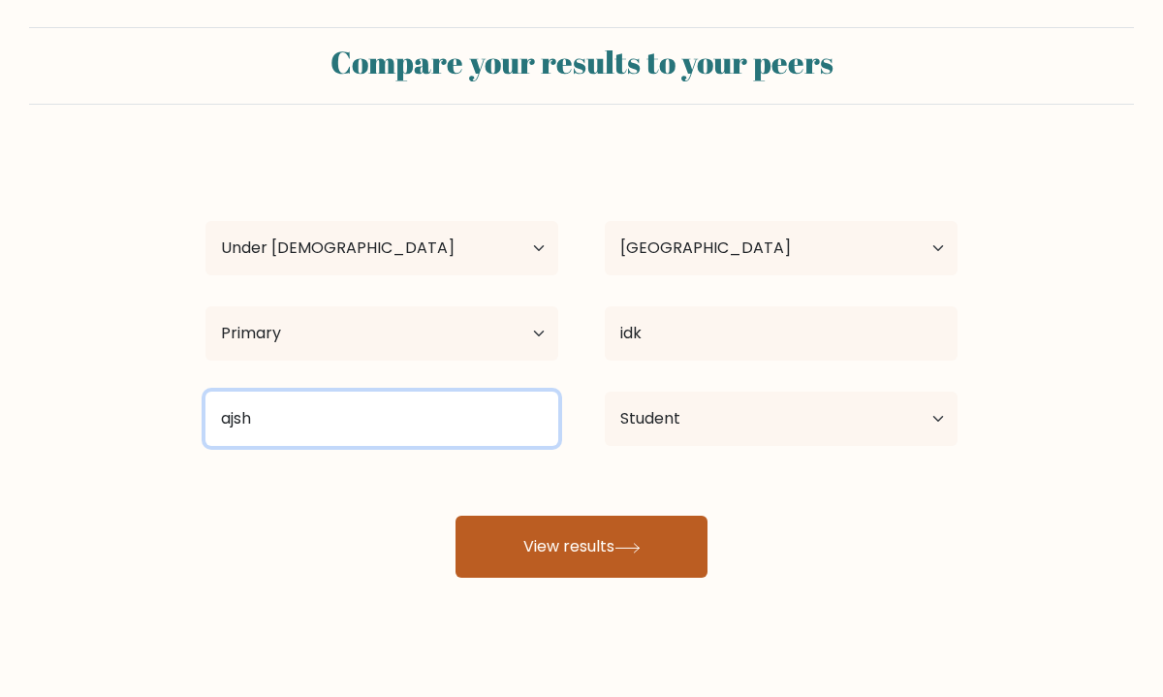
type input "ajsh"
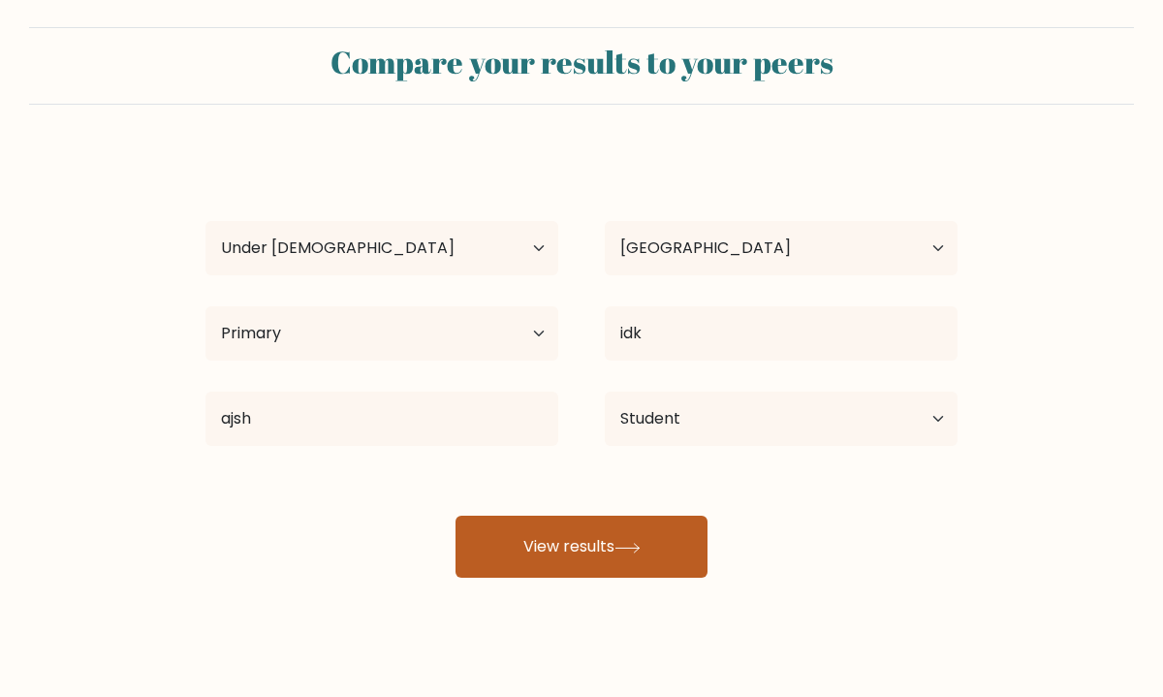
click at [564, 529] on button "View results" at bounding box center [581, 546] width 252 height 62
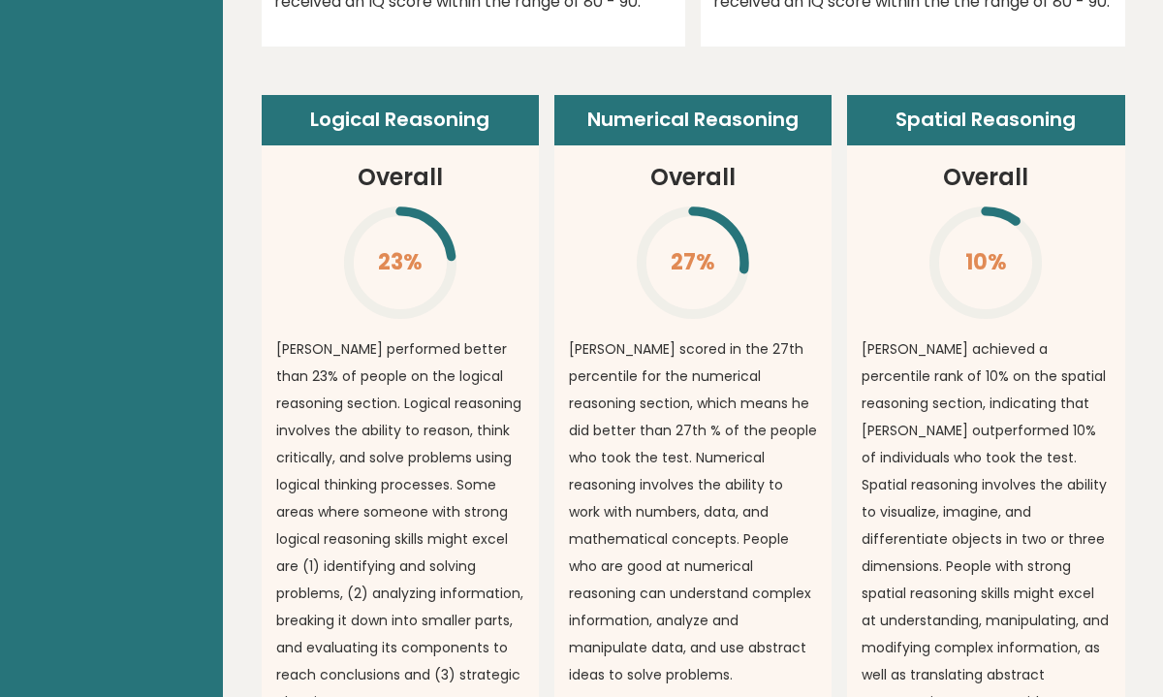
scroll to position [1334, 0]
